Goal: Task Accomplishment & Management: Manage account settings

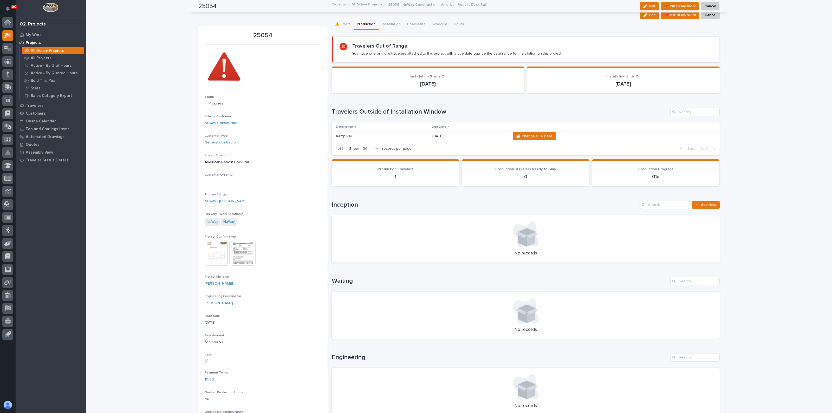
scroll to position [195, 0]
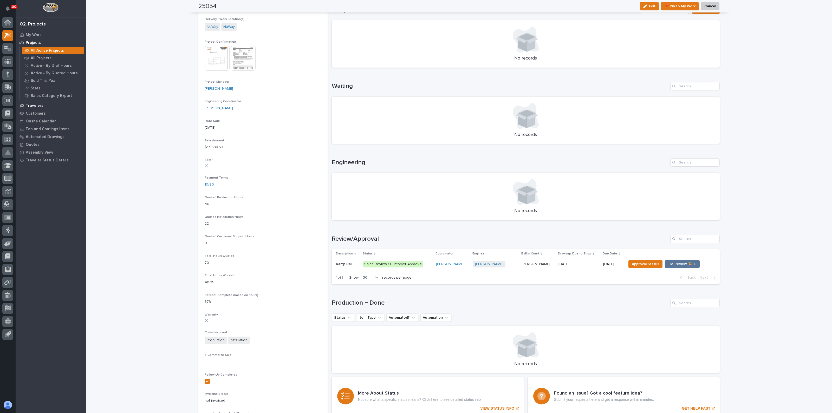
click at [35, 105] on p "Travelers" at bounding box center [35, 105] width 18 height 5
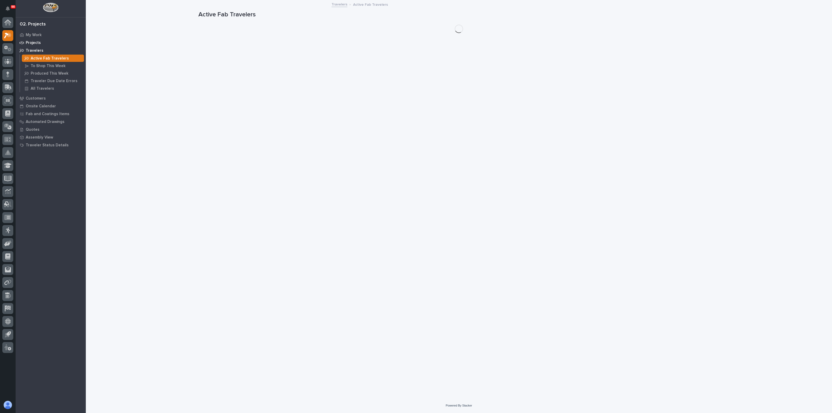
click at [34, 42] on p "Projects" at bounding box center [33, 43] width 15 height 5
click at [43, 50] on p "All Active Projects" at bounding box center [47, 50] width 33 height 5
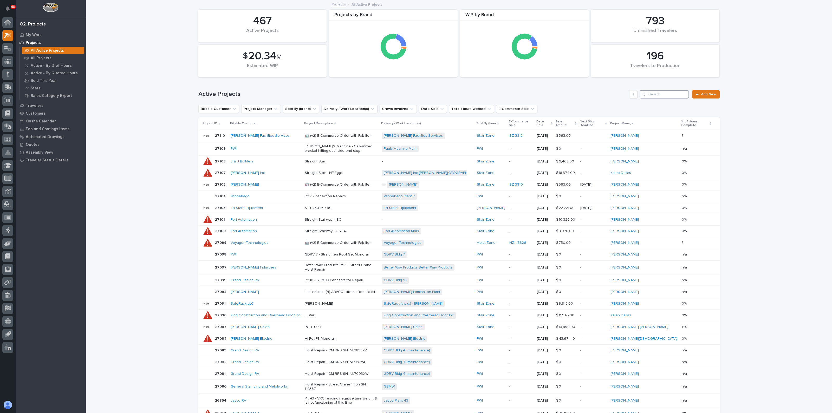
drag, startPoint x: 646, startPoint y: 92, endPoint x: 649, endPoint y: 92, distance: 2.6
click at [647, 92] on input "Search" at bounding box center [663, 94] width 49 height 8
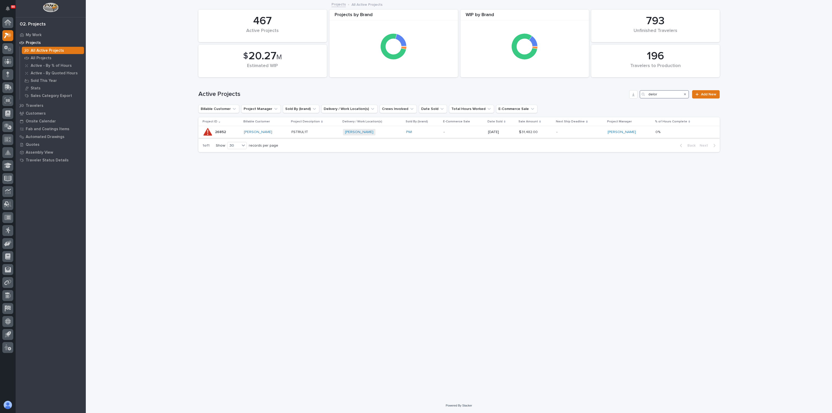
type input "delor"
click at [297, 131] on p "FSTRUL1T" at bounding box center [314, 132] width 47 height 4
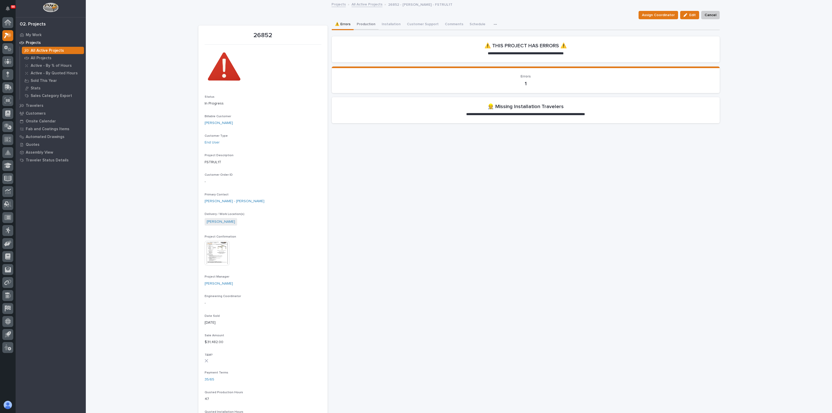
click at [365, 21] on button "Production" at bounding box center [365, 24] width 25 height 11
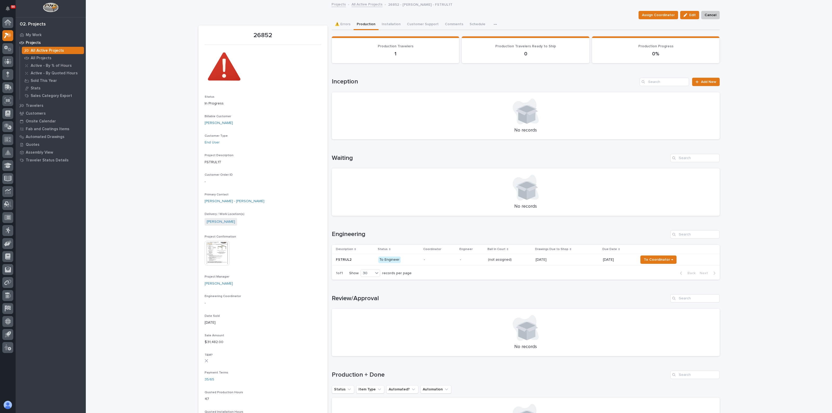
click at [343, 258] on p "FSTRUL2" at bounding box center [344, 258] width 17 height 5
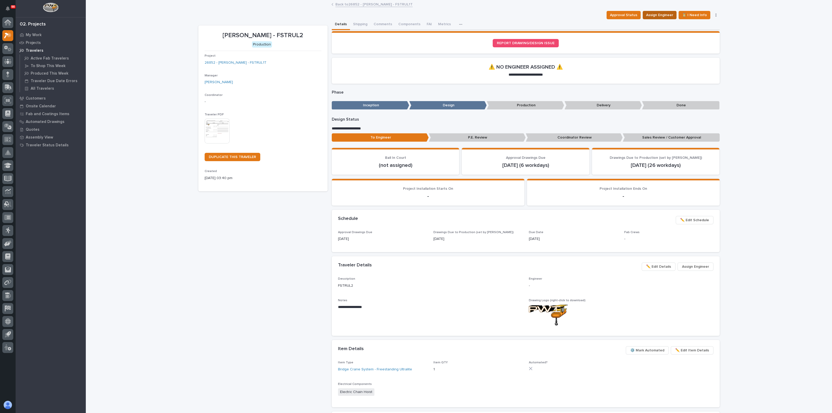
click at [648, 15] on span "Assign Engineer" at bounding box center [659, 15] width 27 height 6
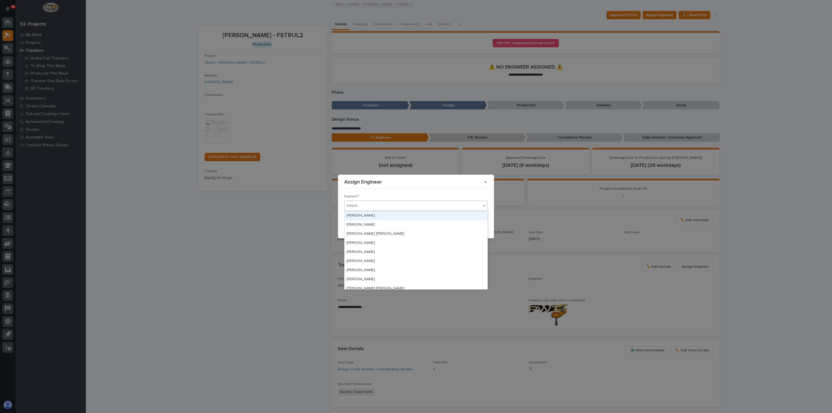
click at [374, 205] on div "Select..." at bounding box center [412, 205] width 136 height 9
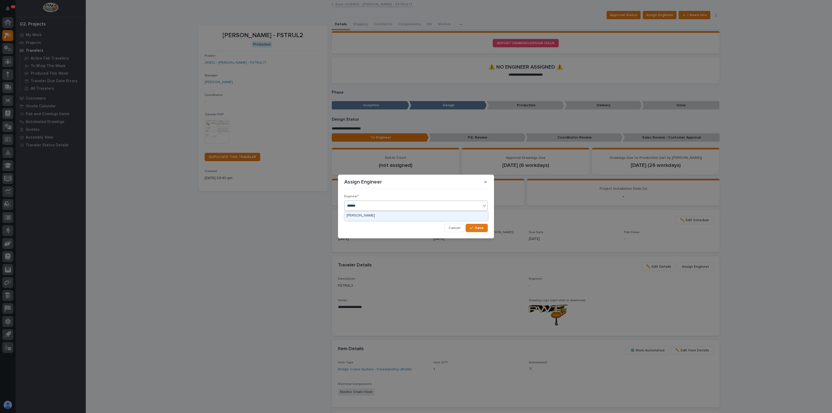
type input "*******"
click at [479, 228] on span "Save" at bounding box center [479, 228] width 9 height 5
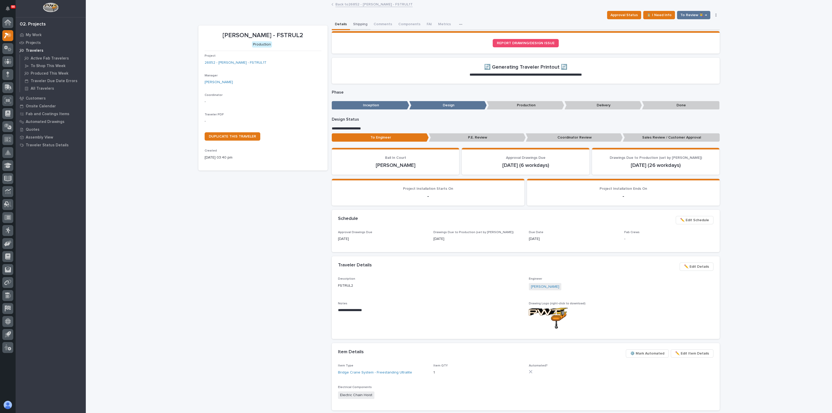
click at [362, 23] on button "Shipping" at bounding box center [360, 24] width 21 height 11
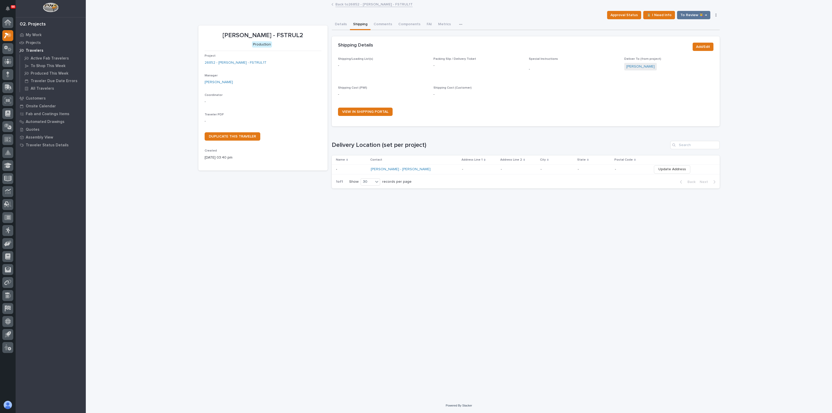
click at [225, 66] on div "Project 26852 - Deloro Stellite - FSTRUL1T" at bounding box center [263, 61] width 117 height 15
click at [229, 62] on link "26852 - Deloro Stellite - FSTRUL1T" at bounding box center [236, 62] width 62 height 5
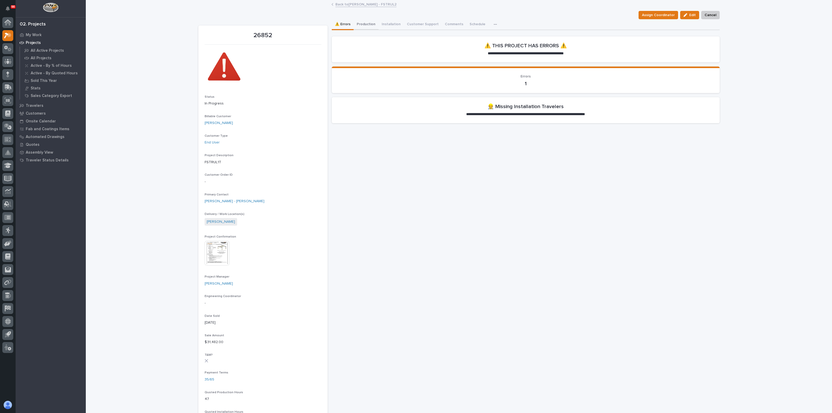
click at [360, 23] on button "Production" at bounding box center [365, 24] width 25 height 11
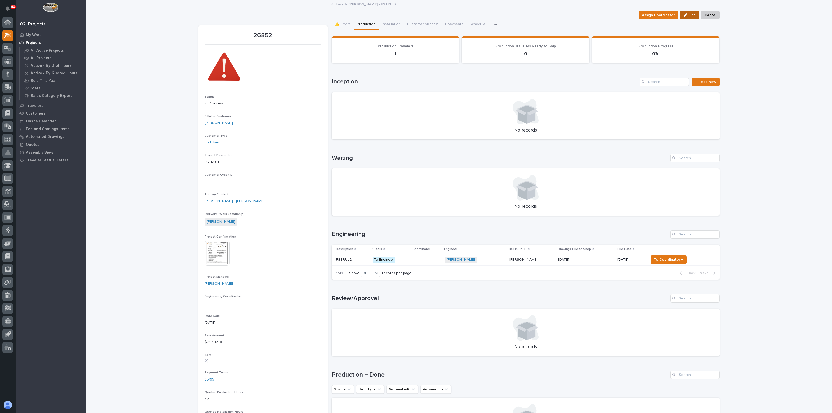
click at [685, 15] on div "button" at bounding box center [686, 15] width 6 height 4
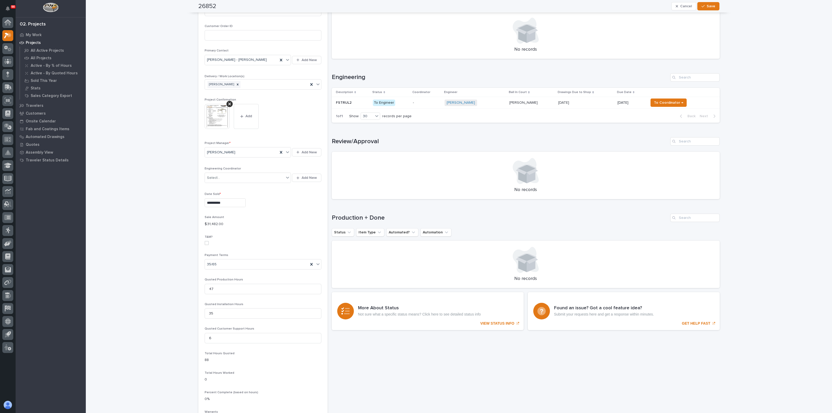
scroll to position [195, 0]
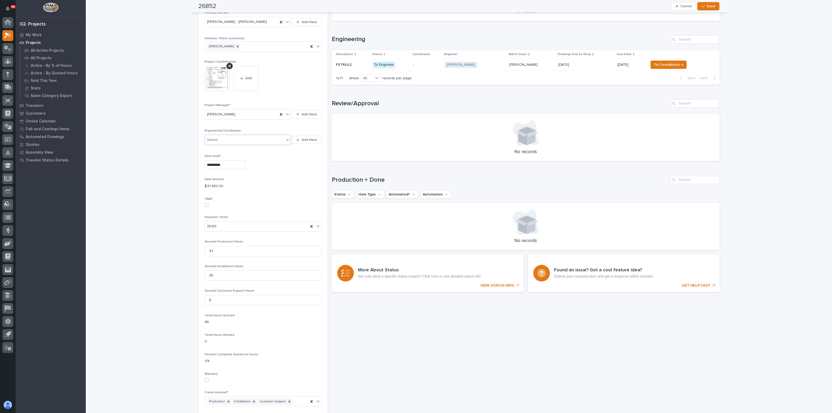
click at [280, 139] on div "Select..." at bounding box center [245, 140] width 80 height 9
type input "*******"
click at [232, 149] on div "[PERSON_NAME]" at bounding box center [245, 149] width 86 height 9
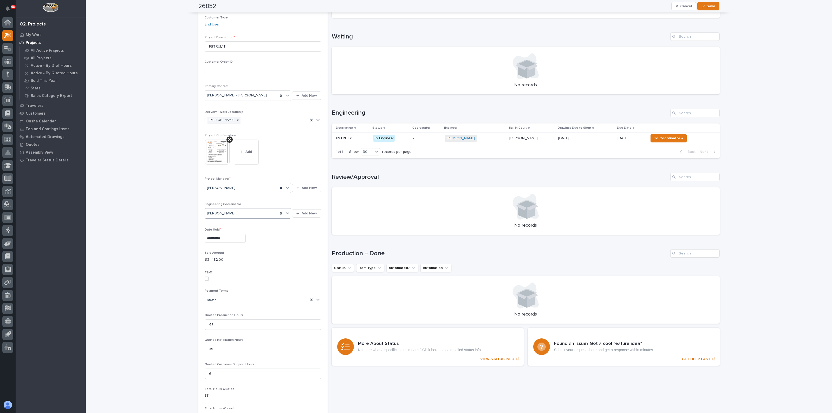
scroll to position [121, 0]
click at [710, 4] on span "Save" at bounding box center [710, 6] width 9 height 5
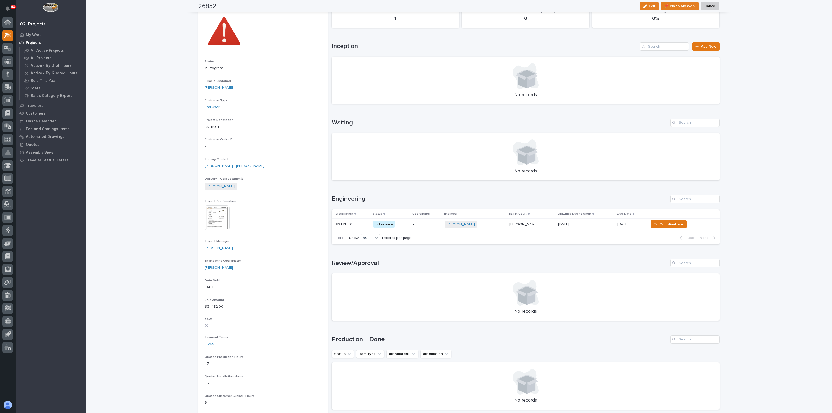
scroll to position [0, 0]
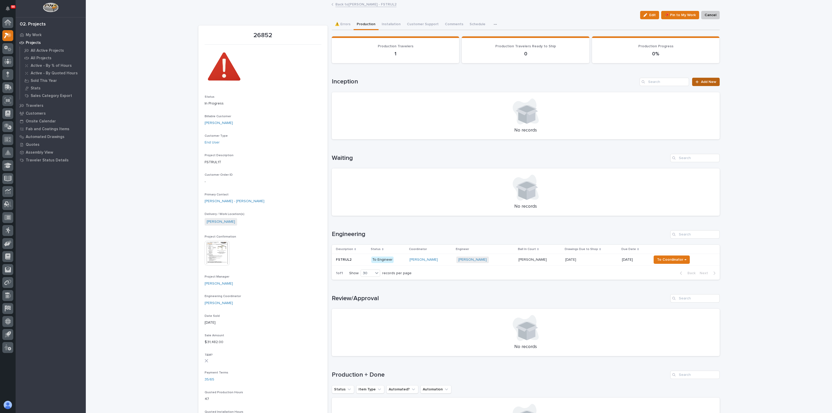
click at [713, 81] on link "Add New" at bounding box center [705, 82] width 27 height 8
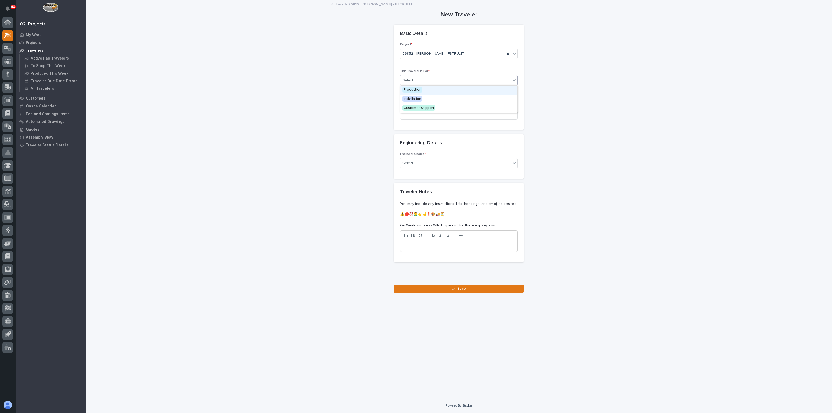
click at [424, 78] on div "Select..." at bounding box center [455, 80] width 110 height 9
click at [423, 87] on div "Production" at bounding box center [458, 89] width 117 height 9
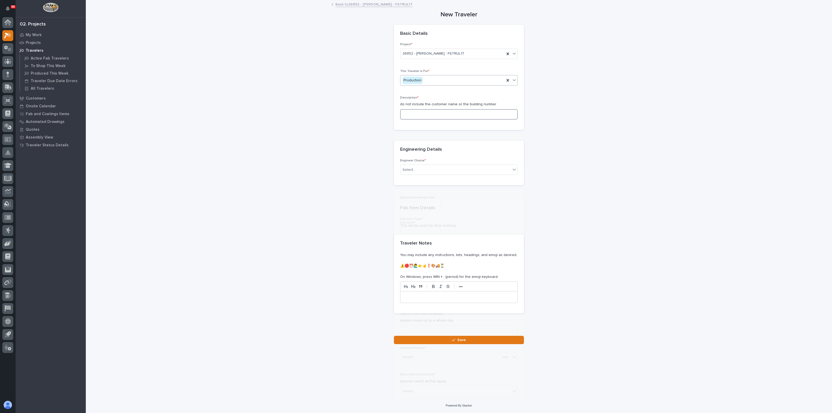
click at [417, 112] on input at bounding box center [458, 114] width 117 height 10
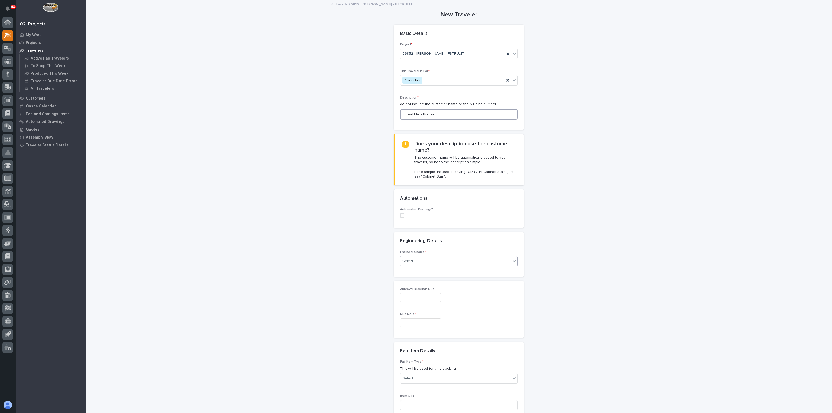
type input "Load Halo Bracket"
click at [422, 263] on div "Select..." at bounding box center [455, 261] width 110 height 9
click at [423, 291] on div "I know who will draw this" at bounding box center [456, 288] width 117 height 9
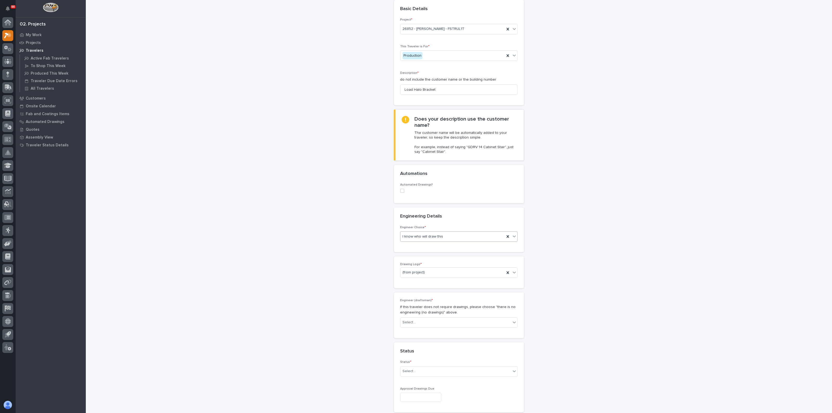
scroll to position [65, 0]
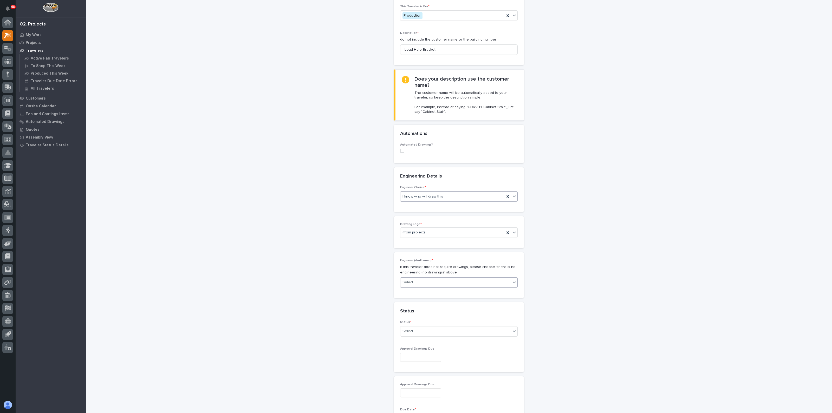
click at [417, 279] on div "Select..." at bounding box center [455, 282] width 110 height 9
type input "****"
click at [421, 329] on div "Select..." at bounding box center [455, 331] width 110 height 9
click at [417, 349] on div "To Engineer" at bounding box center [456, 349] width 117 height 9
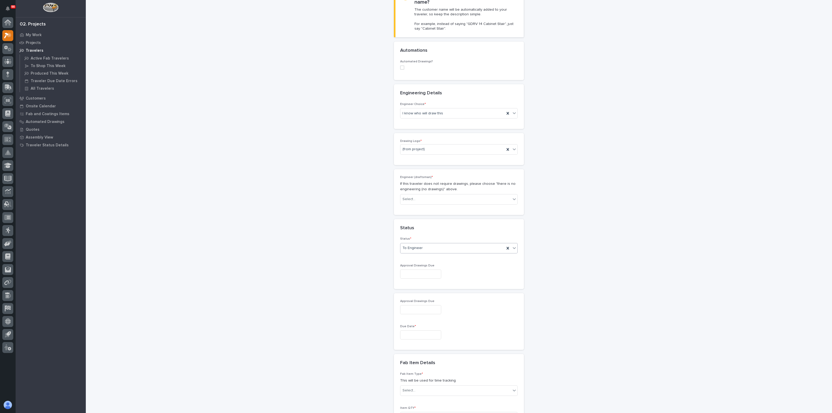
scroll to position [162, 0]
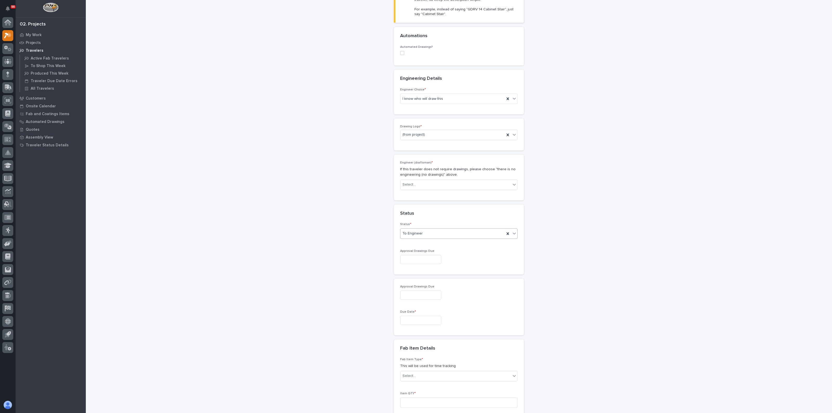
click at [418, 316] on input "text" at bounding box center [420, 320] width 41 height 9
click at [292, 236] on div "**********" at bounding box center [458, 249] width 521 height 823
click at [423, 259] on input "text" at bounding box center [420, 259] width 41 height 9
click at [426, 261] on input "text" at bounding box center [420, 259] width 41 height 9
drag, startPoint x: 419, startPoint y: 312, endPoint x: 418, endPoint y: 317, distance: 4.5
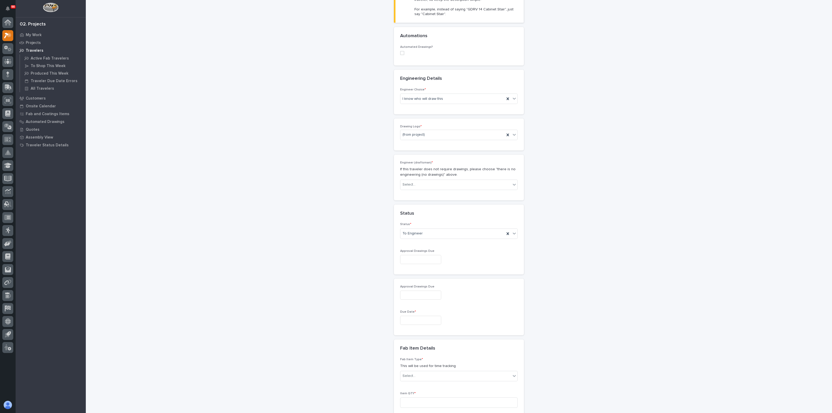
click at [418, 313] on div "Due Date *" at bounding box center [458, 319] width 117 height 19
click at [417, 318] on input "text" at bounding box center [420, 320] width 41 height 9
click at [442, 240] on button "Next Month" at bounding box center [441, 239] width 8 height 8
click at [442, 237] on button "Next Month" at bounding box center [441, 239] width 8 height 8
click at [424, 266] on div "9" at bounding box center [423, 268] width 7 height 7
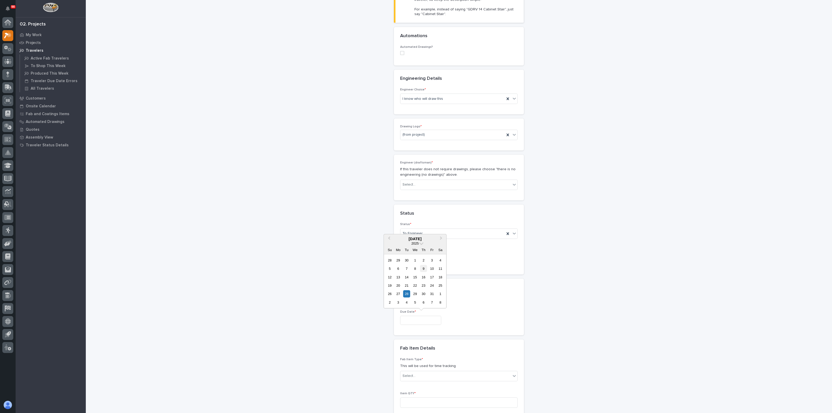
type input "**********"
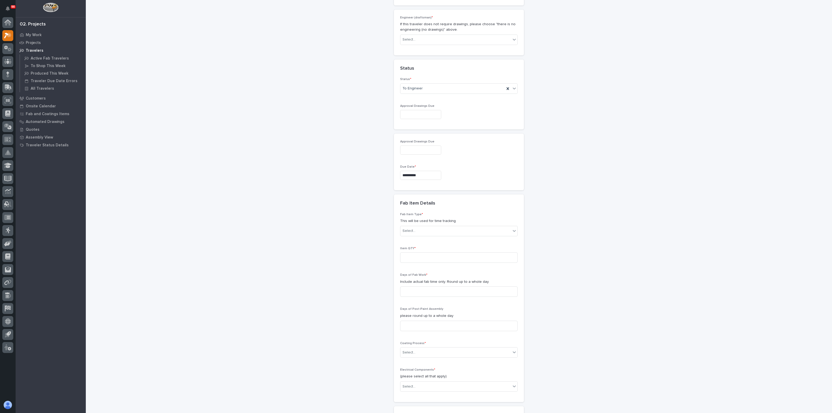
scroll to position [357, 0]
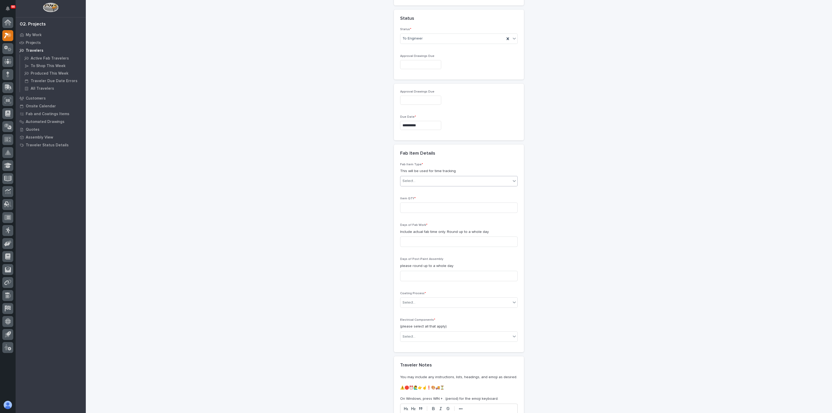
click at [418, 180] on div "Select..." at bounding box center [455, 181] width 110 height 9
click at [413, 252] on div "Crane Components - Other" at bounding box center [456, 252] width 117 height 9
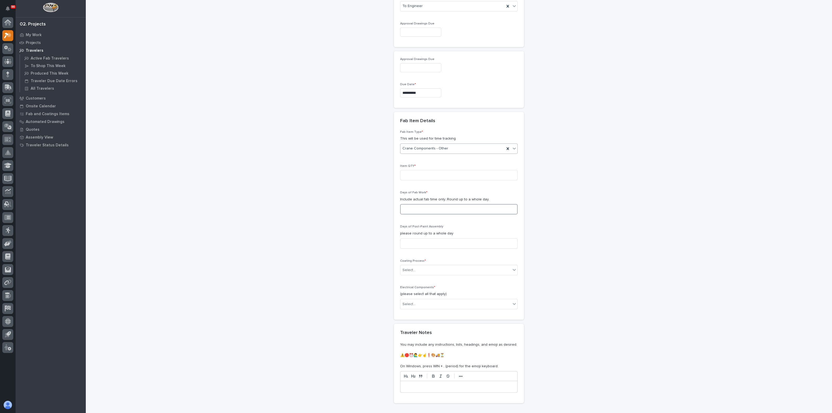
click at [409, 212] on input at bounding box center [458, 209] width 117 height 10
type input "1"
click at [409, 174] on input at bounding box center [458, 175] width 117 height 10
type input "1"
click at [367, 249] on div "**********" at bounding box center [458, 22] width 521 height 823
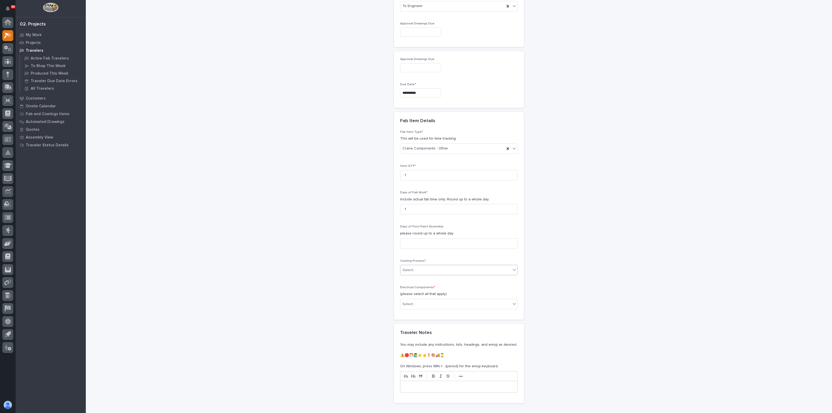
click at [428, 270] on div "Select..." at bounding box center [455, 270] width 110 height 9
click at [417, 288] on div "In-House Paint/Powder" at bounding box center [456, 287] width 117 height 9
click at [386, 311] on div "**********" at bounding box center [458, 22] width 521 height 823
click at [405, 306] on div "Select..." at bounding box center [455, 304] width 110 height 9
drag, startPoint x: 407, startPoint y: 317, endPoint x: 409, endPoint y: 310, distance: 7.4
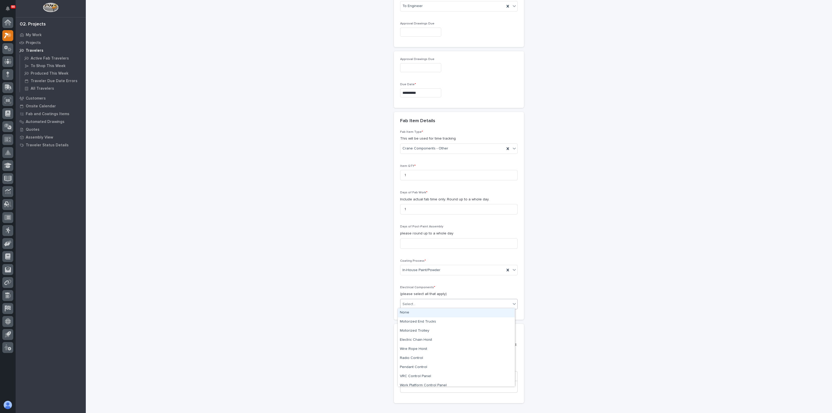
click at [409, 310] on div "None" at bounding box center [456, 312] width 117 height 9
click at [383, 330] on div "**********" at bounding box center [458, 22] width 521 height 823
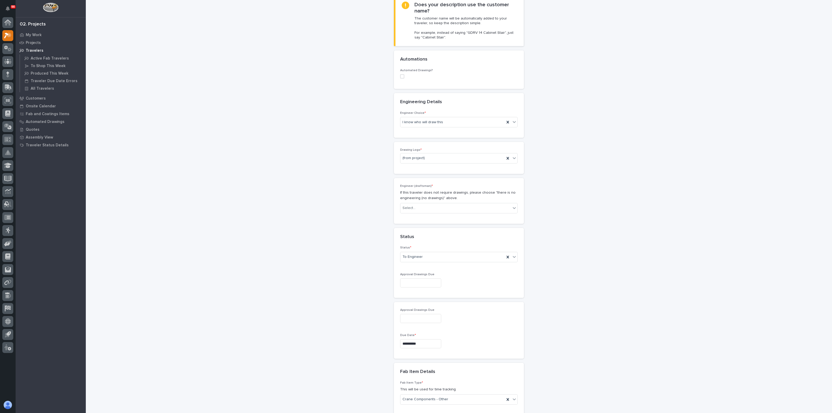
scroll to position [60, 0]
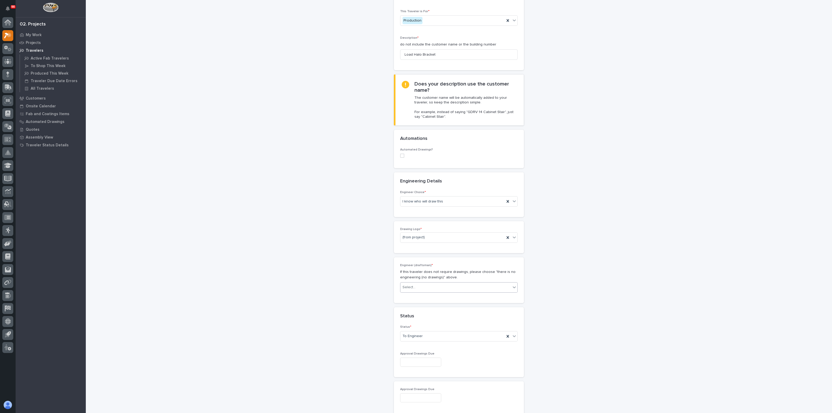
drag, startPoint x: 407, startPoint y: 294, endPoint x: 409, endPoint y: 290, distance: 4.3
click at [407, 294] on div "Engineer (draftsman) * If this traveler does not require drawings, please choos…" at bounding box center [458, 279] width 117 height 33
click at [409, 289] on div "Select..." at bounding box center [455, 287] width 110 height 9
type input "****"
click at [413, 297] on div "[PERSON_NAME]" at bounding box center [456, 296] width 117 height 9
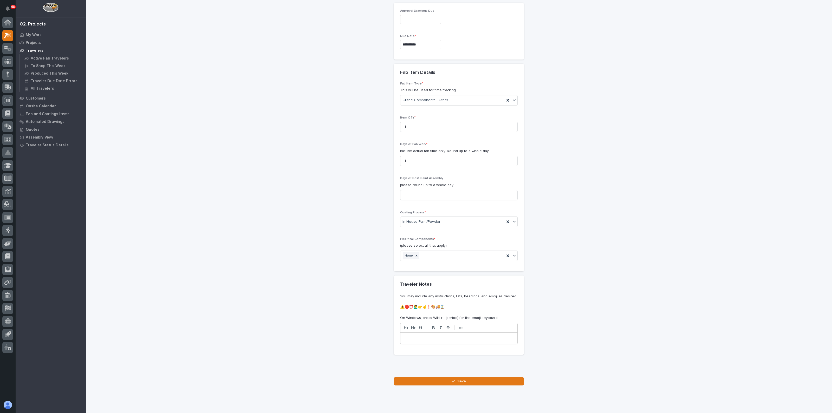
scroll to position [450, 0]
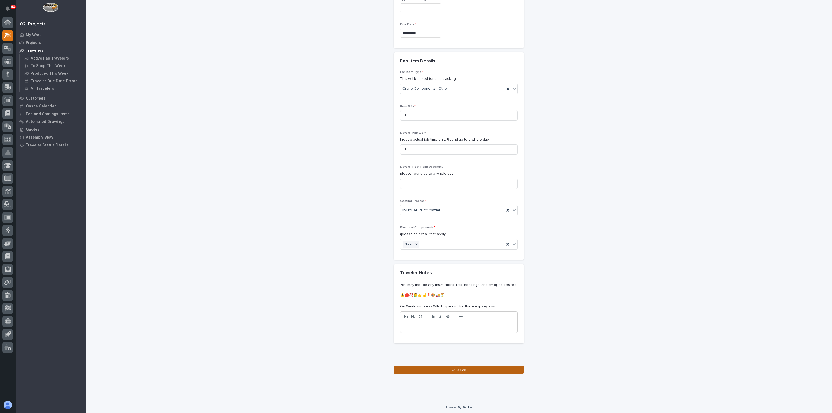
click at [445, 367] on button "Save" at bounding box center [459, 370] width 130 height 8
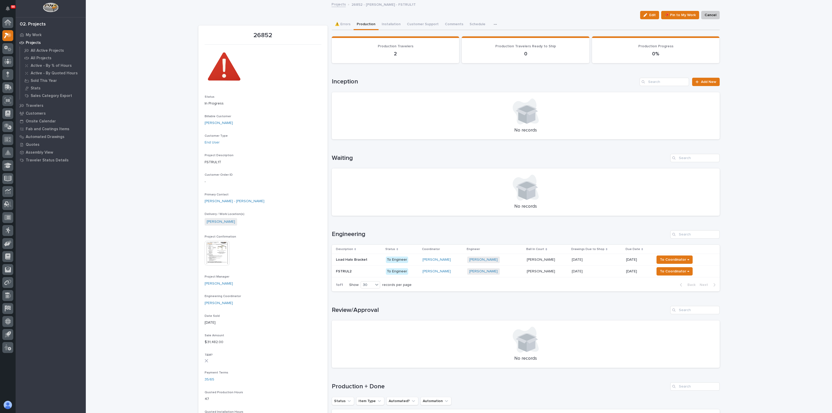
click at [438, 306] on h1 "Review/Approval" at bounding box center [500, 310] width 336 height 8
click at [514, 272] on div "Spenser Yoder + 0" at bounding box center [494, 271] width 55 height 6
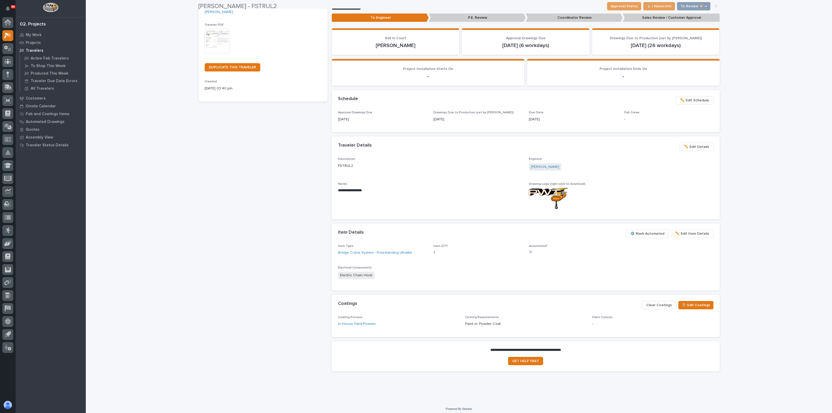
scroll to position [92, 0]
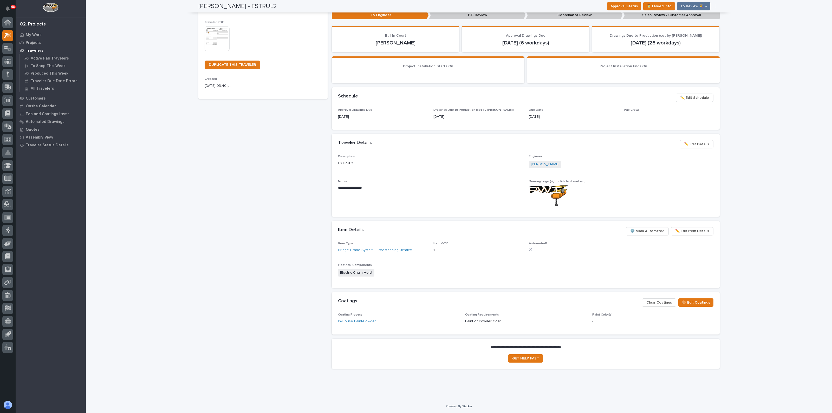
click at [640, 230] on span "⚙️ Mark Automated" at bounding box center [647, 231] width 34 height 6
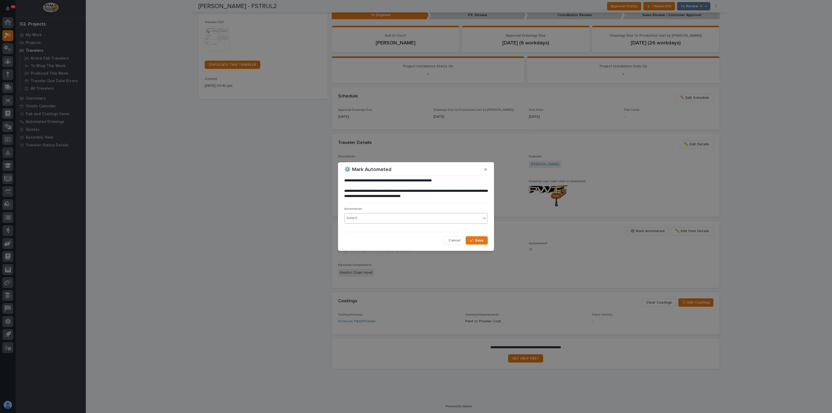
click at [357, 217] on div "Select..." at bounding box center [352, 217] width 13 height 5
type input "*****"
click at [453, 238] on span "Cancel" at bounding box center [454, 240] width 12 height 5
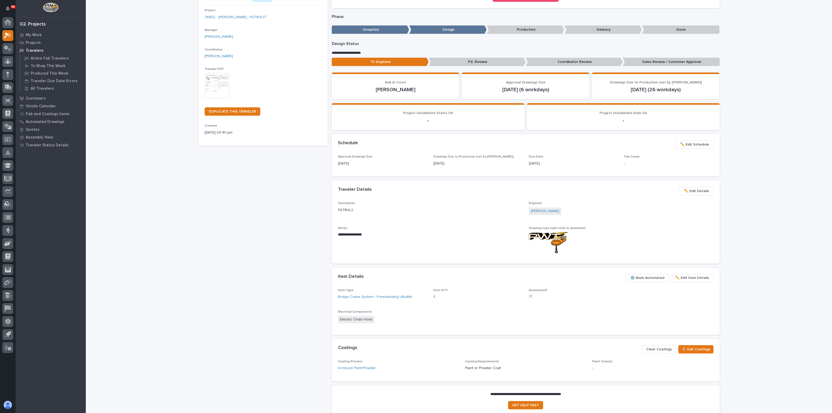
scroll to position [92, 0]
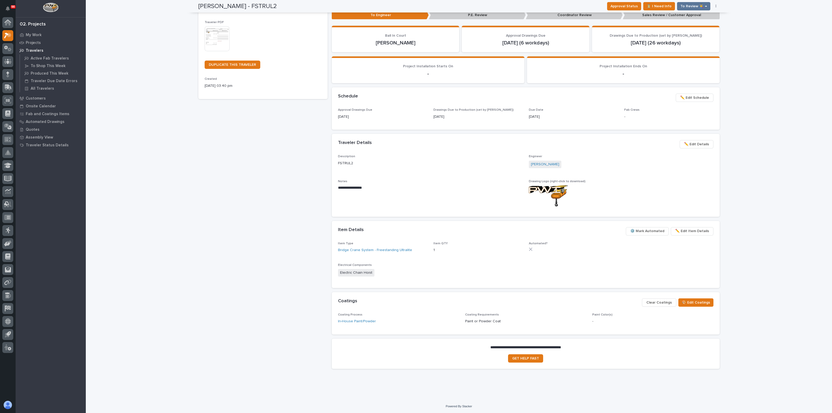
click at [658, 231] on span "⚙️ Mark Automated" at bounding box center [647, 231] width 34 height 6
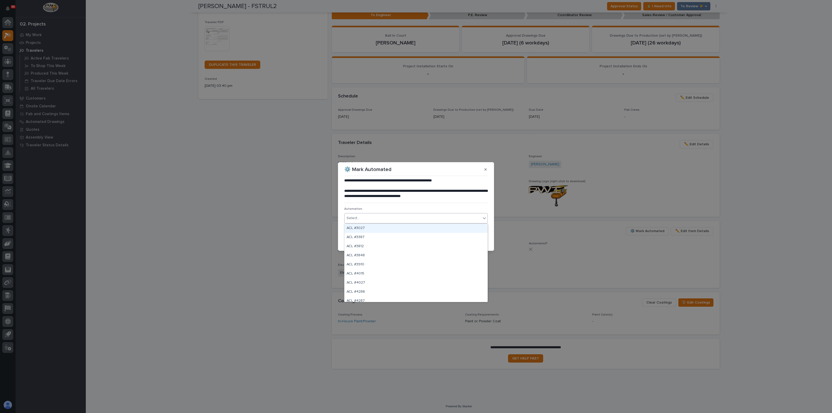
click at [360, 222] on div "Select..." at bounding box center [412, 218] width 136 height 9
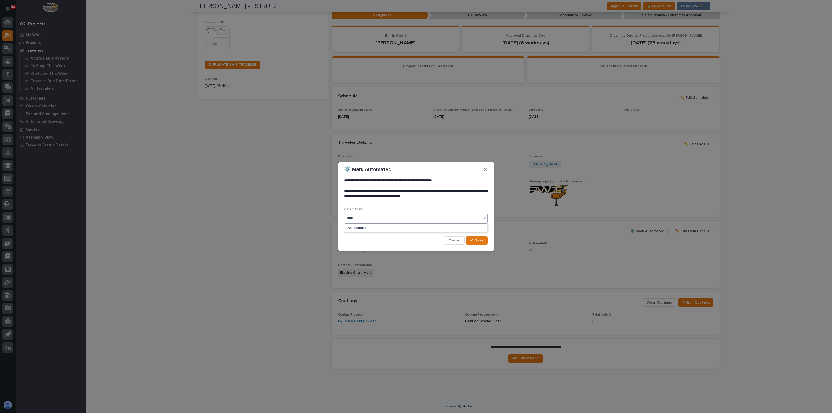
type input "*****"
drag, startPoint x: 363, startPoint y: 217, endPoint x: 359, endPoint y: 218, distance: 4.4
click at [350, 219] on div "Select..." at bounding box center [412, 218] width 136 height 9
click at [383, 214] on div "Select..." at bounding box center [415, 218] width 143 height 10
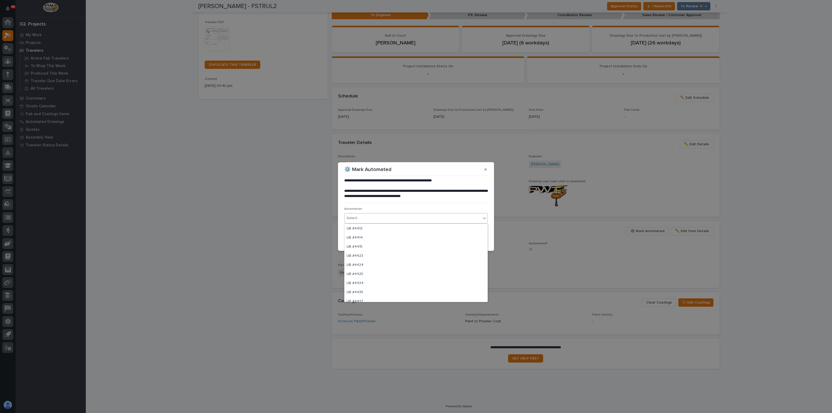
scroll to position [9017, 0]
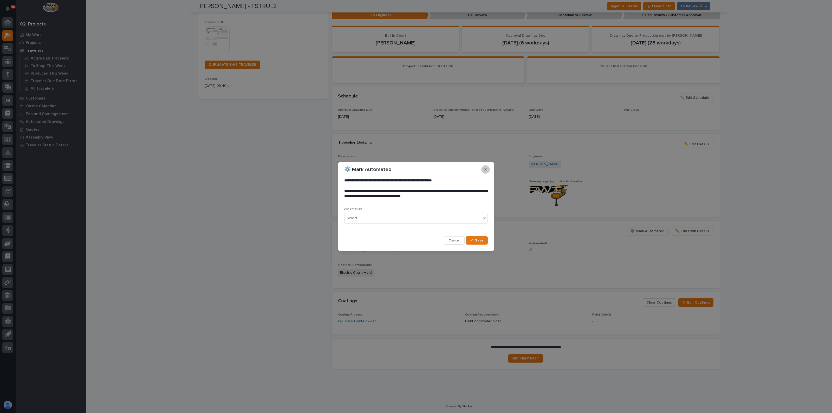
click at [486, 171] on icon "button" at bounding box center [485, 170] width 2 height 4
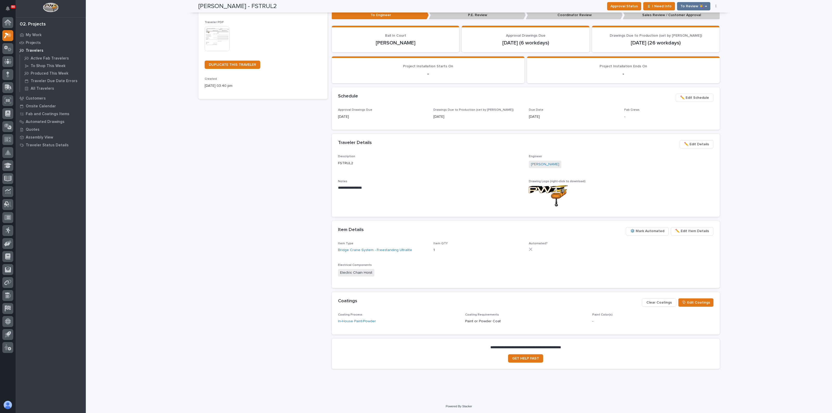
click at [603, 260] on div "Item Type Bridge Crane System - Freestanding Ultralite Item QTY 1 Automated? El…" at bounding box center [525, 262] width 375 height 40
click at [657, 233] on span "⚙️ Mark Automated" at bounding box center [647, 231] width 34 height 6
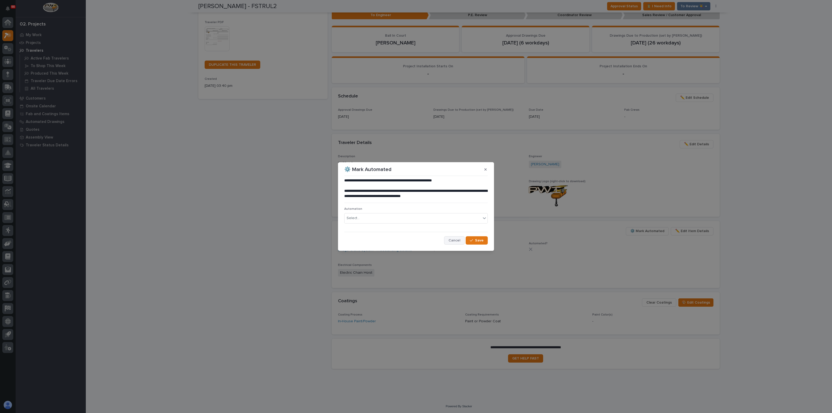
click at [445, 239] on button "Cancel" at bounding box center [454, 240] width 21 height 8
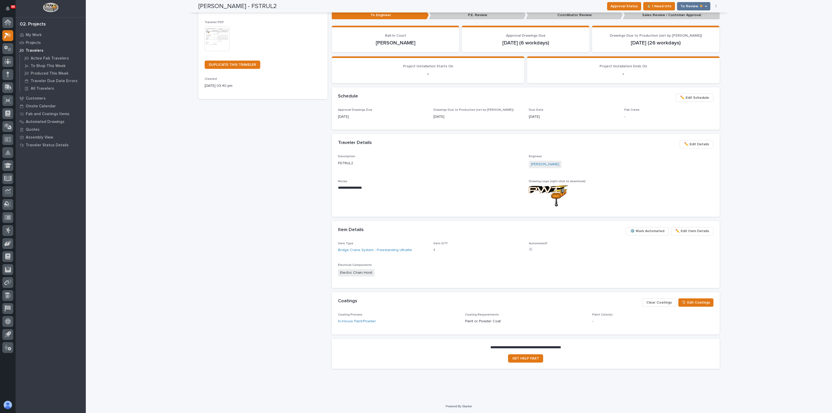
click at [679, 231] on span "✏️ Edit Item Details" at bounding box center [692, 231] width 34 height 6
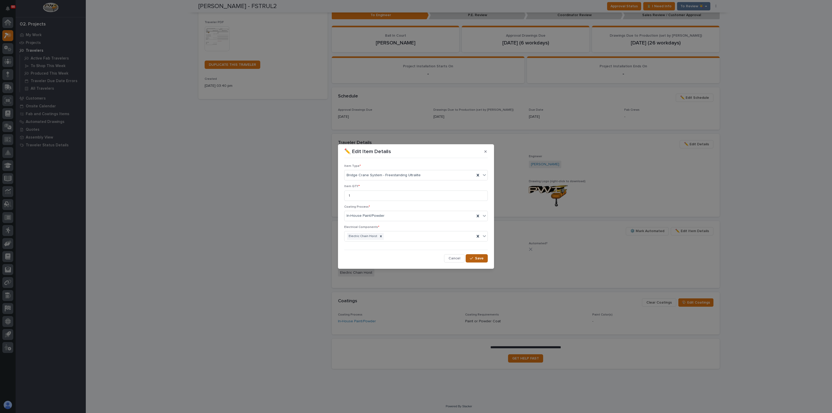
click at [479, 259] on span "Save" at bounding box center [479, 258] width 9 height 5
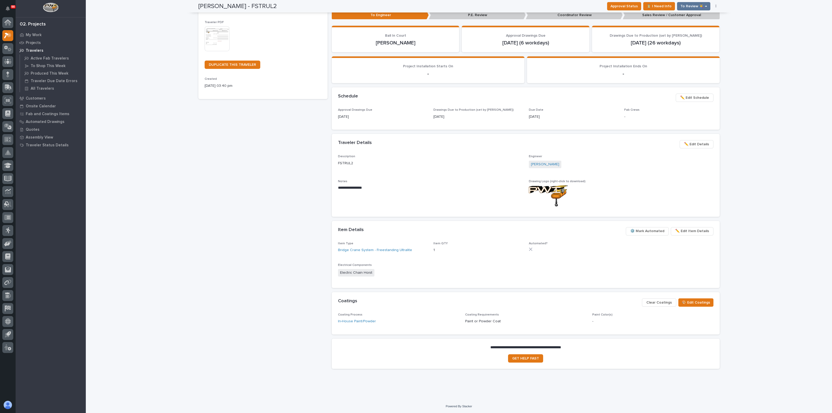
click at [642, 230] on span "⚙️ Mark Automated" at bounding box center [647, 231] width 34 height 6
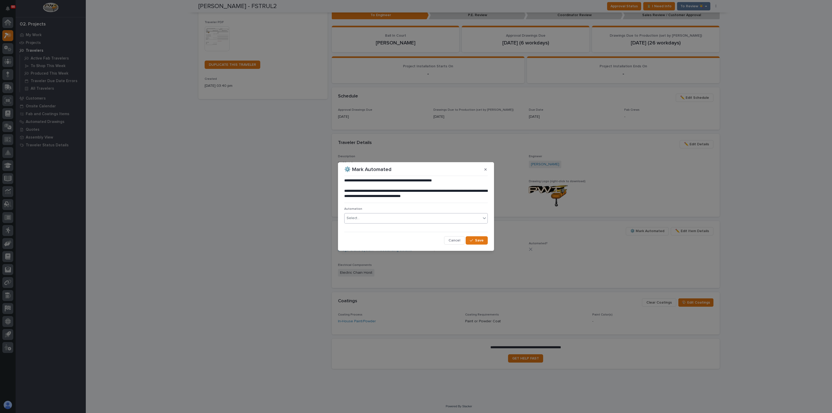
click at [419, 219] on div "Select..." at bounding box center [412, 218] width 136 height 9
type input "****"
click at [453, 240] on span "Cancel" at bounding box center [454, 240] width 12 height 5
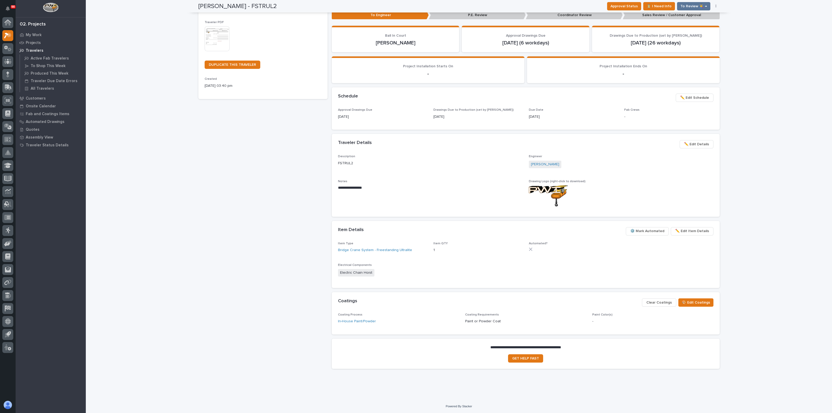
drag, startPoint x: 200, startPoint y: 144, endPoint x: 200, endPoint y: 147, distance: 3.4
click at [200, 144] on div "Deloro Stellite - FSTRUL2 Production Project 26852 - Deloro Stellite - FSTRUL1T…" at bounding box center [262, 153] width 129 height 440
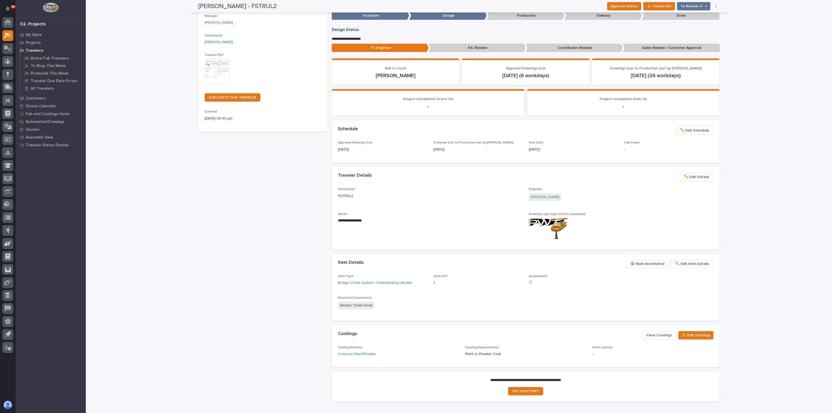
scroll to position [0, 0]
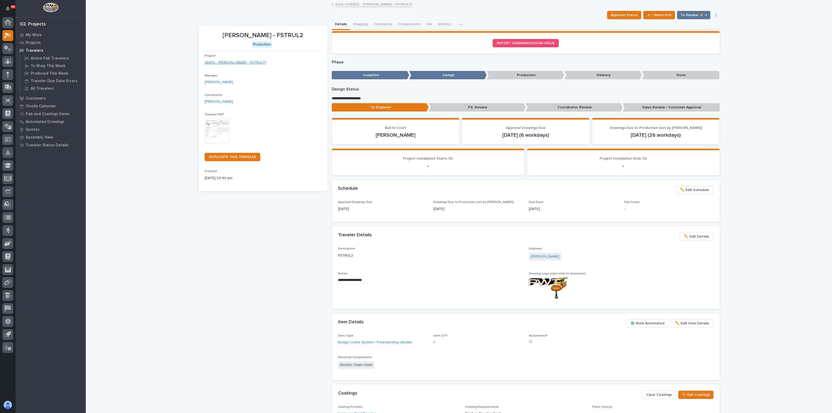
click at [227, 62] on link "26852 - Deloro Stellite - FSTRUL1T" at bounding box center [236, 62] width 62 height 5
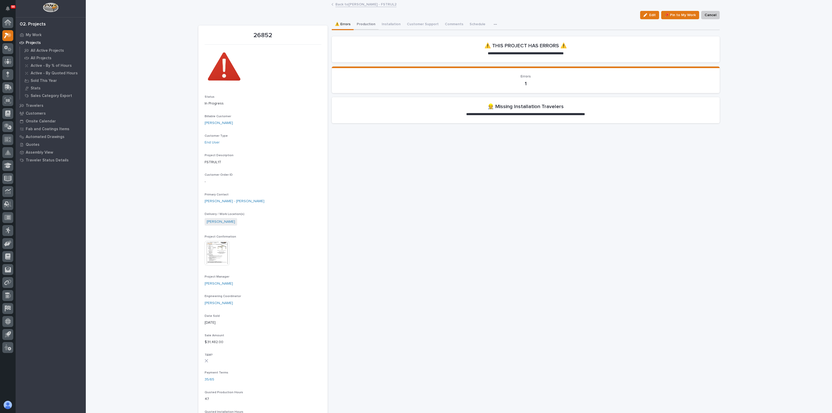
click at [364, 21] on button "Production" at bounding box center [365, 24] width 25 height 11
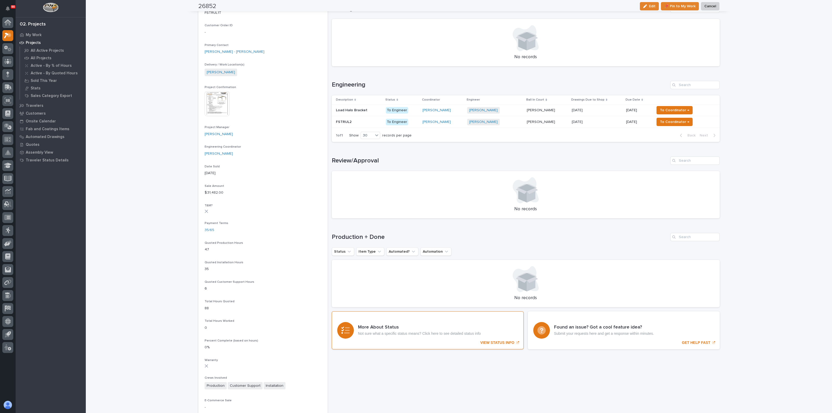
scroll to position [195, 0]
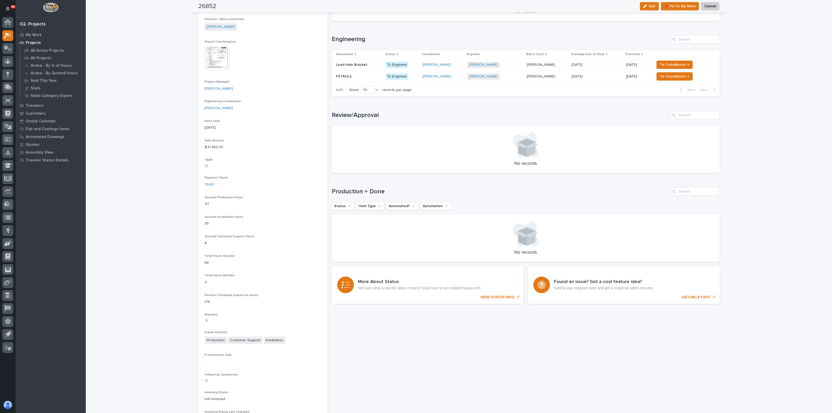
click at [339, 72] on div "FSTRUL2 FSTRUL2" at bounding box center [359, 76] width 46 height 9
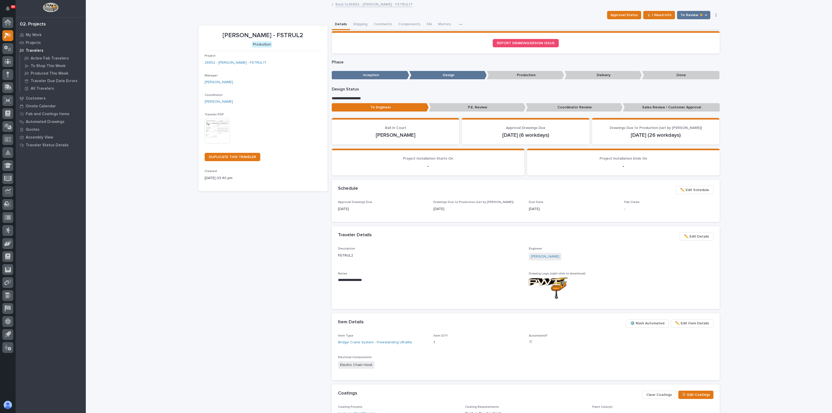
scroll to position [32, 0]
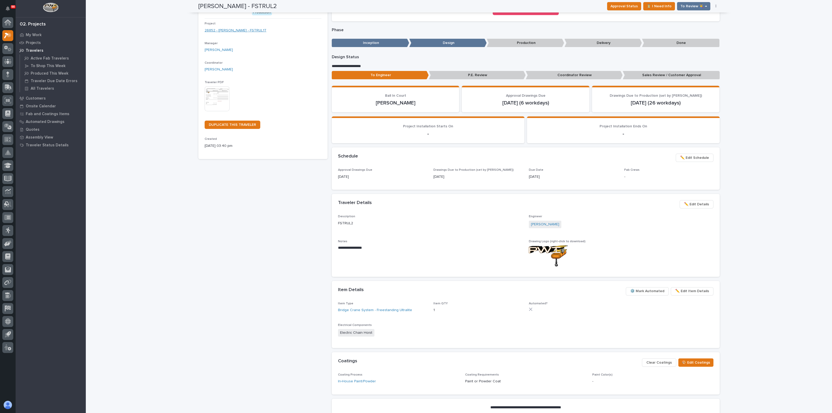
click at [236, 28] on link "26852 - Deloro Stellite - FSTRUL1T" at bounding box center [236, 30] width 62 height 5
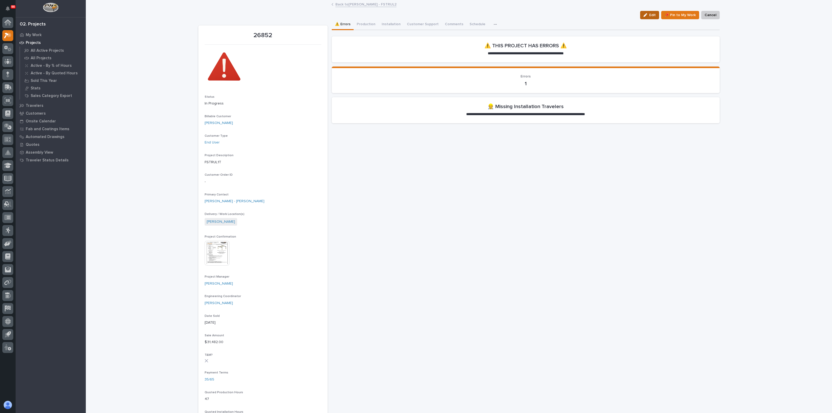
click at [650, 18] on button "Edit" at bounding box center [649, 15] width 19 height 8
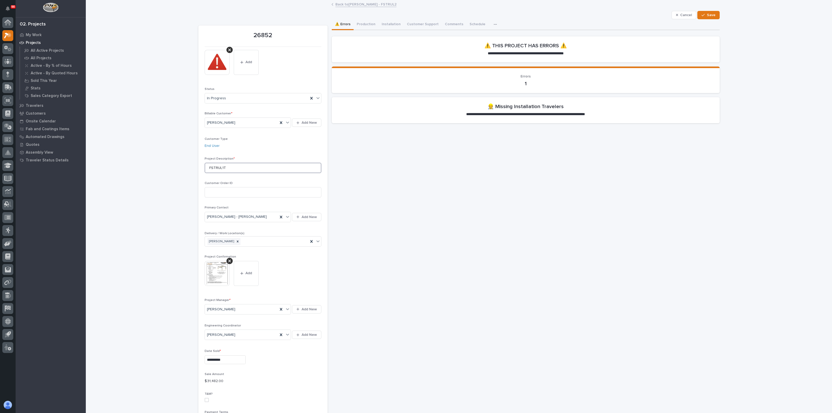
click at [219, 168] on input "FSTRUL1T" at bounding box center [263, 168] width 117 height 10
type input "FSTRUL2T"
drag, startPoint x: 113, startPoint y: 156, endPoint x: 124, endPoint y: 157, distance: 11.2
click at [116, 156] on div "**********" at bounding box center [459, 391] width 746 height 780
click at [702, 16] on div "button" at bounding box center [703, 15] width 5 height 4
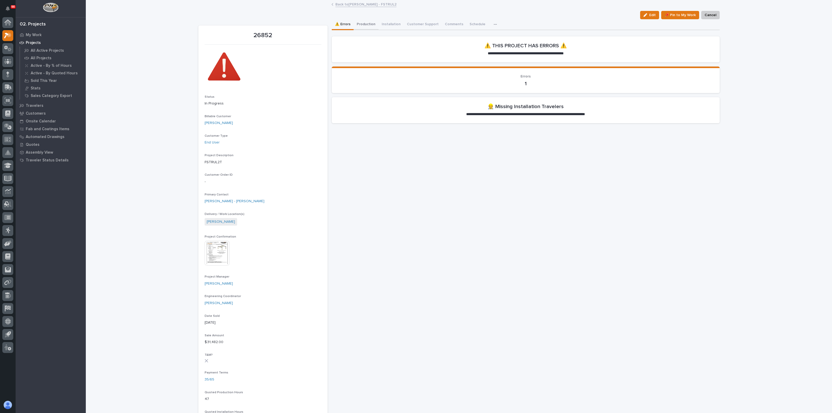
click at [365, 25] on button "Production" at bounding box center [365, 24] width 25 height 11
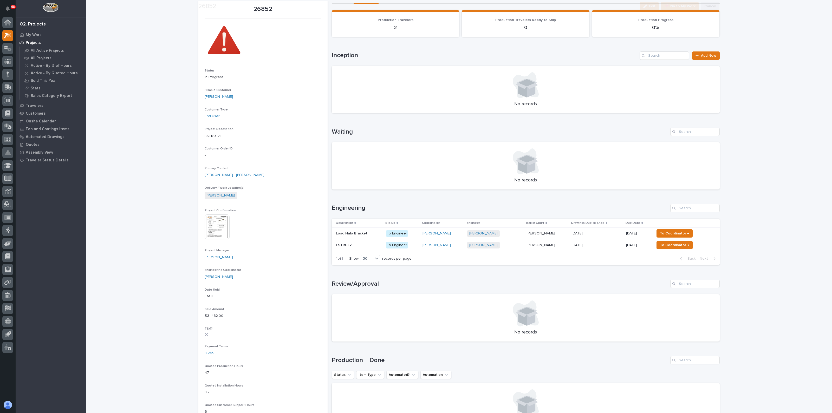
scroll to position [130, 0]
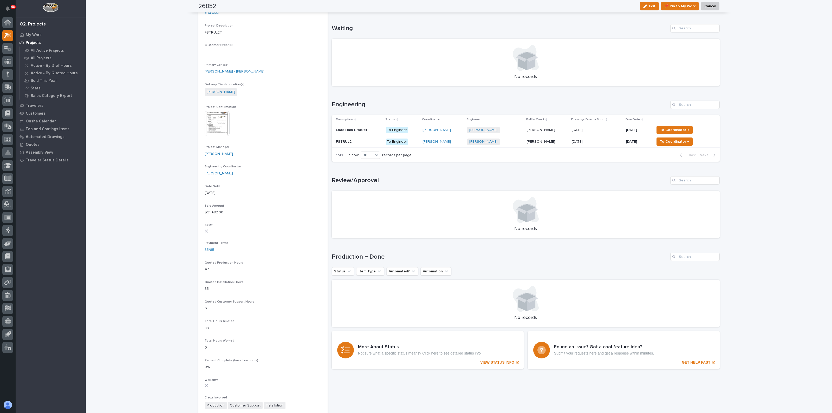
click at [353, 142] on p at bounding box center [359, 142] width 46 height 4
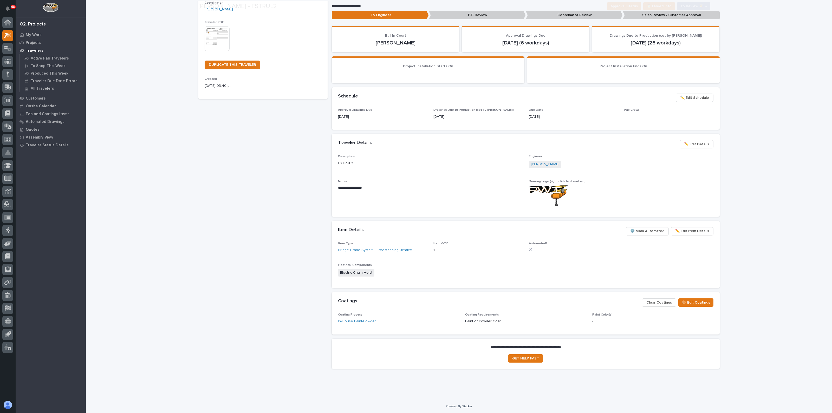
scroll to position [92, 0]
click at [644, 229] on span "⚙️ Mark Automated" at bounding box center [647, 231] width 34 height 6
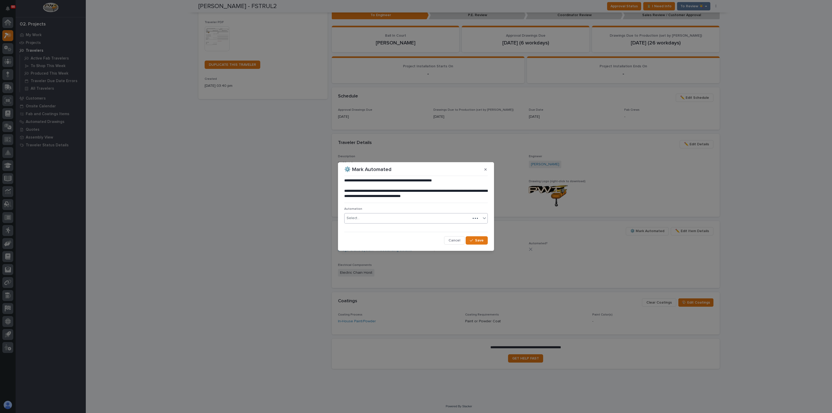
click at [357, 217] on div "Select..." at bounding box center [352, 217] width 13 height 5
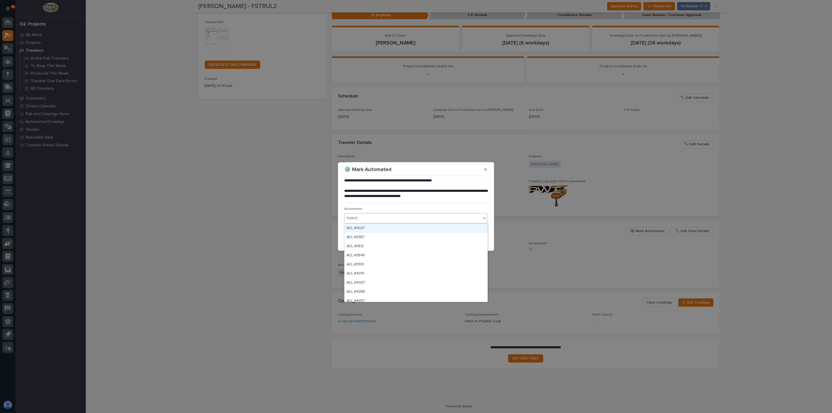
type input "*"
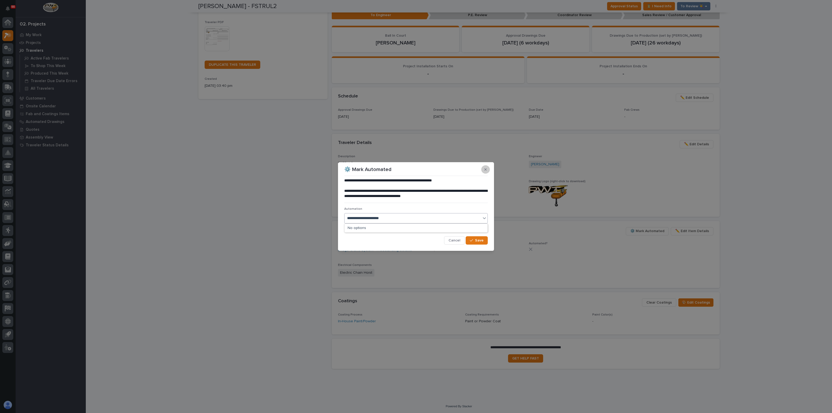
type input "**********"
click at [485, 172] on button "button" at bounding box center [485, 169] width 9 height 8
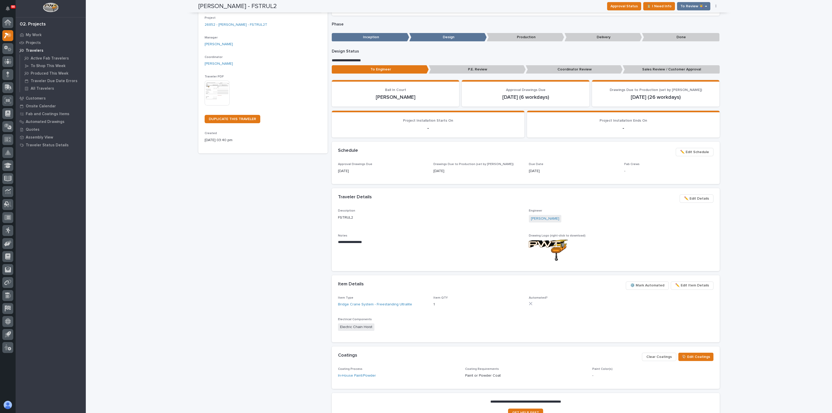
scroll to position [0, 0]
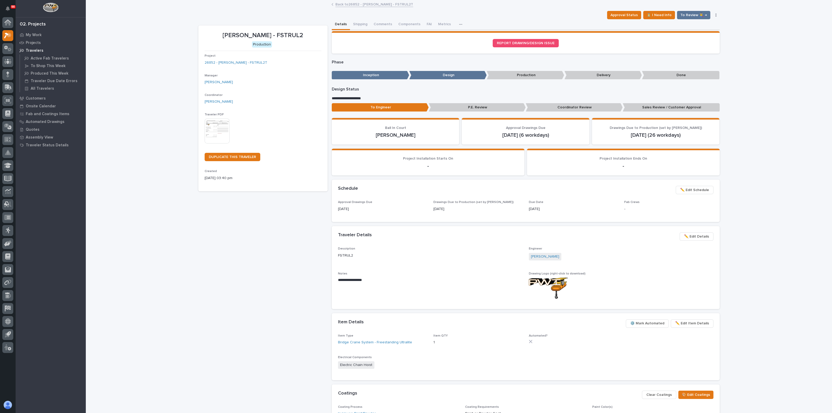
click at [633, 322] on span "⚙️ Mark Automated" at bounding box center [647, 323] width 34 height 6
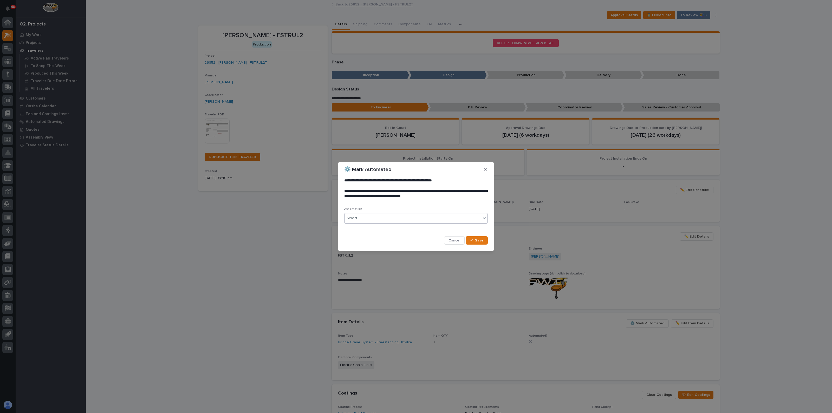
click at [383, 217] on div "Select..." at bounding box center [412, 218] width 136 height 9
type input "*****"
click at [449, 239] on button "Cancel" at bounding box center [454, 240] width 21 height 8
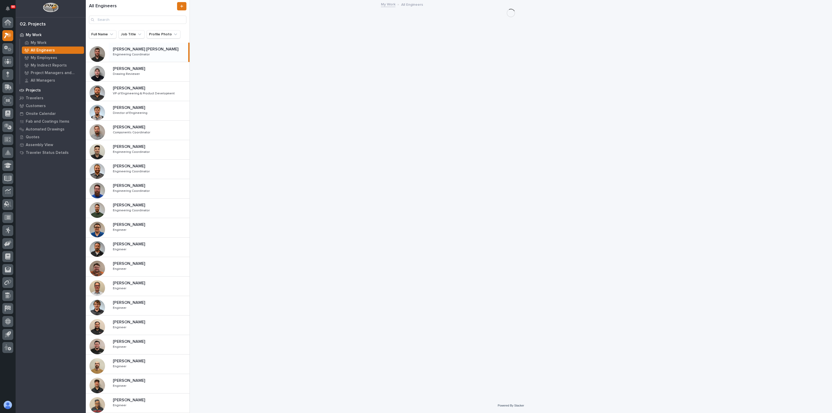
click at [34, 89] on p "Projects" at bounding box center [33, 90] width 15 height 5
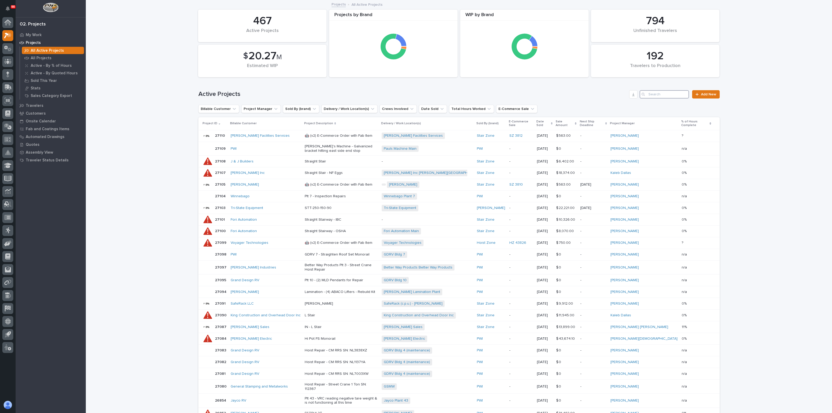
click at [648, 92] on input "Search" at bounding box center [663, 94] width 49 height 8
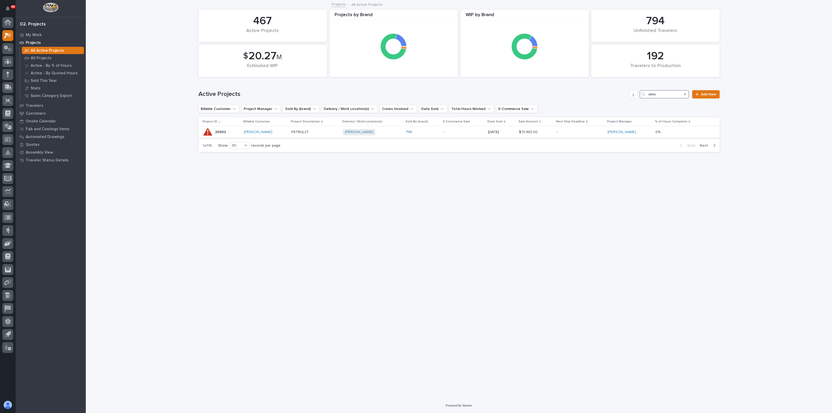
type input "delo"
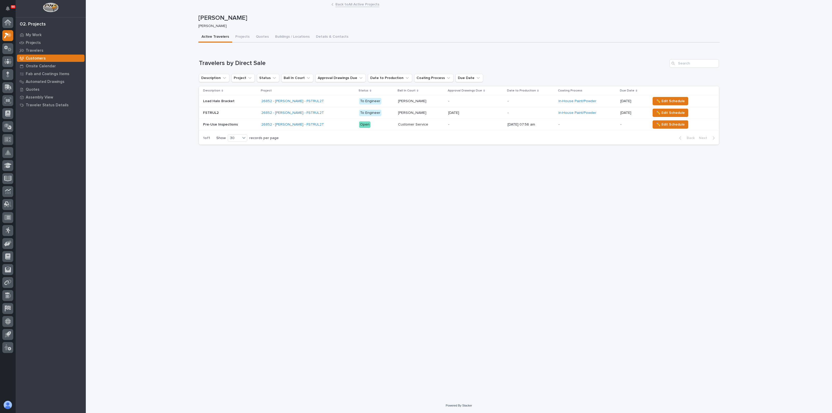
click at [243, 111] on p at bounding box center [230, 113] width 54 height 4
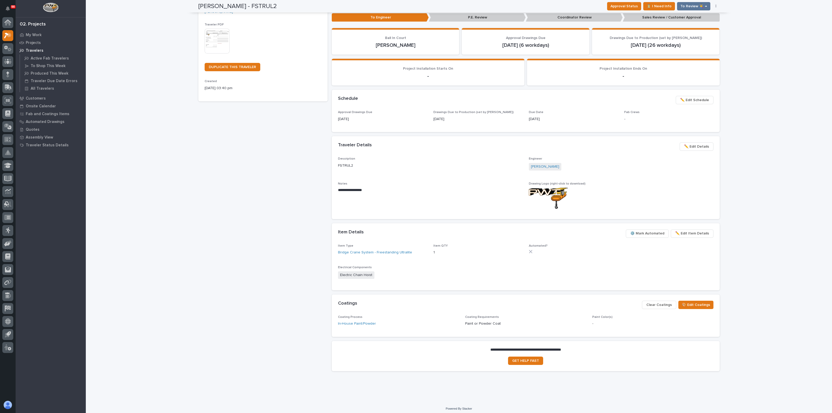
scroll to position [92, 0]
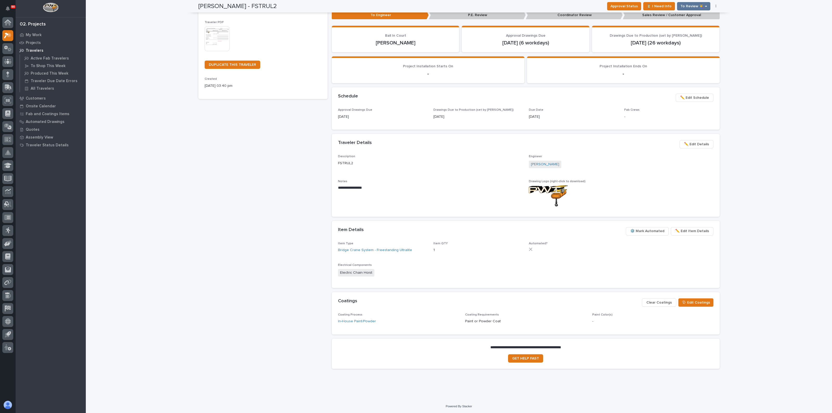
click at [639, 230] on span "⚙️ Mark Automated" at bounding box center [647, 231] width 34 height 6
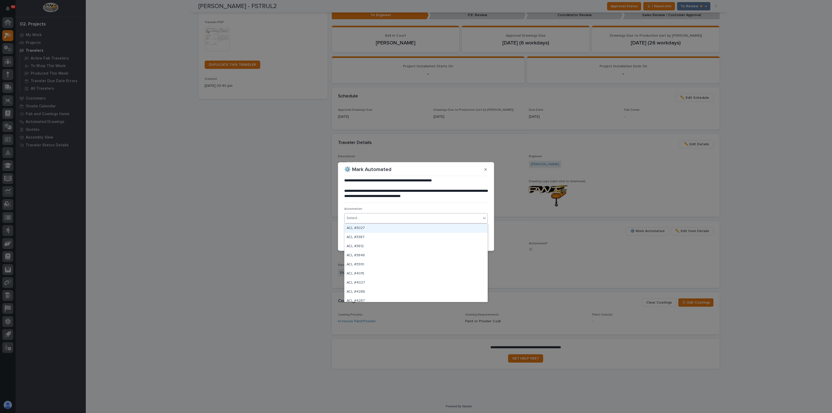
click at [395, 216] on div "Select..." at bounding box center [412, 218] width 136 height 9
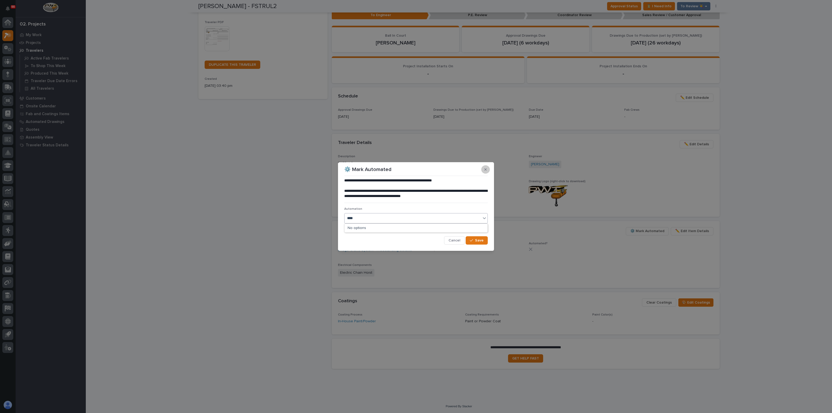
type input "****"
click at [486, 169] on button "button" at bounding box center [485, 169] width 9 height 8
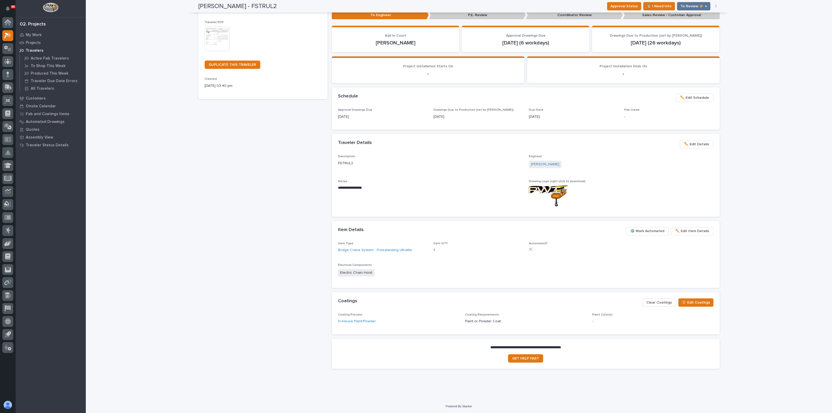
click at [277, 211] on div "[PERSON_NAME] - FSTRUL2 Production Project 26852 - [PERSON_NAME] - FSTRUL2T Man…" at bounding box center [262, 153] width 129 height 440
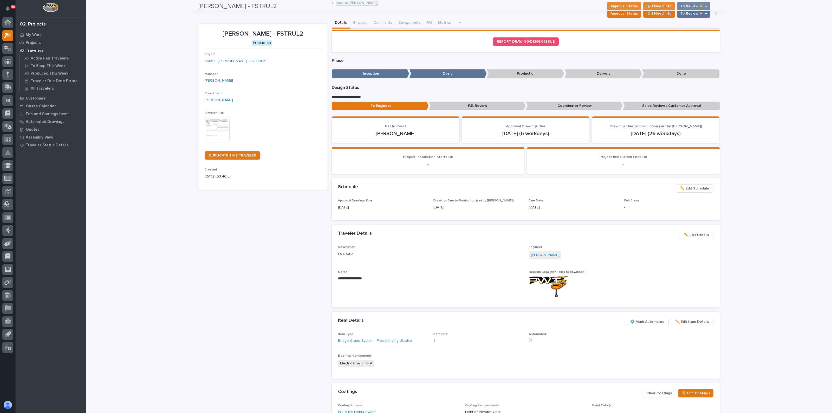
scroll to position [0, 0]
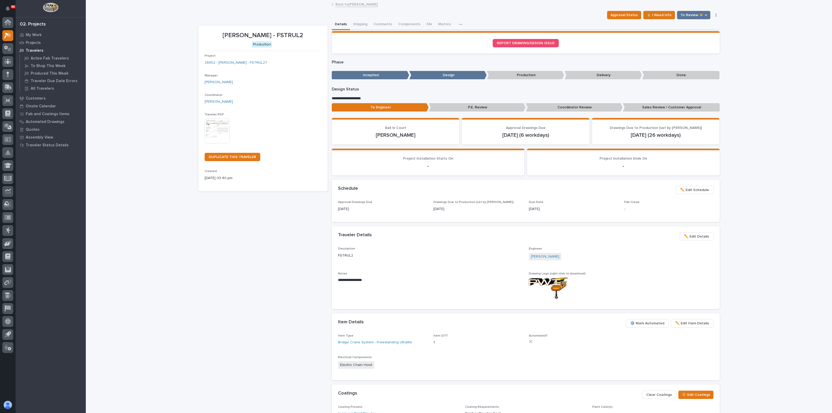
click at [208, 128] on img at bounding box center [217, 130] width 25 height 25
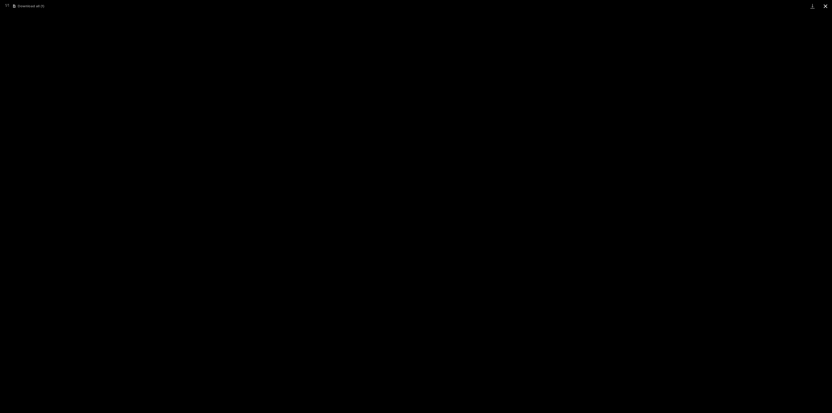
click at [825, 8] on button "Close gallery" at bounding box center [825, 6] width 13 height 12
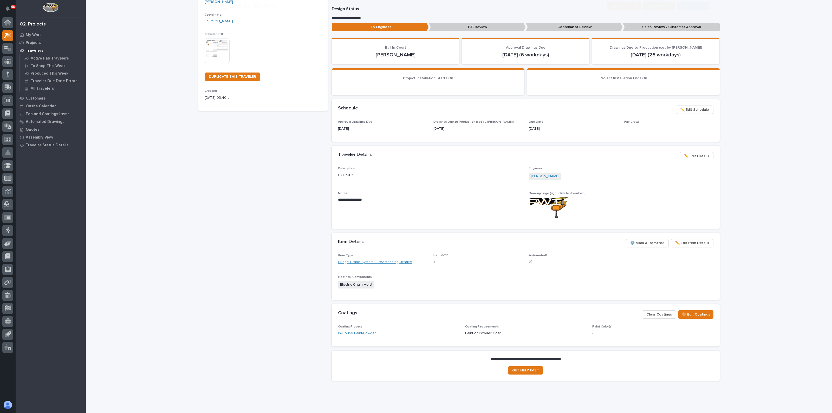
scroll to position [92, 0]
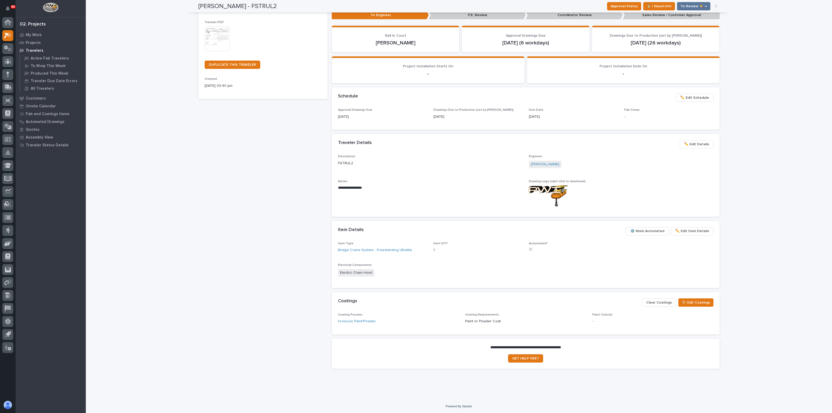
click at [646, 231] on span "⚙️ Mark Automated" at bounding box center [647, 231] width 34 height 6
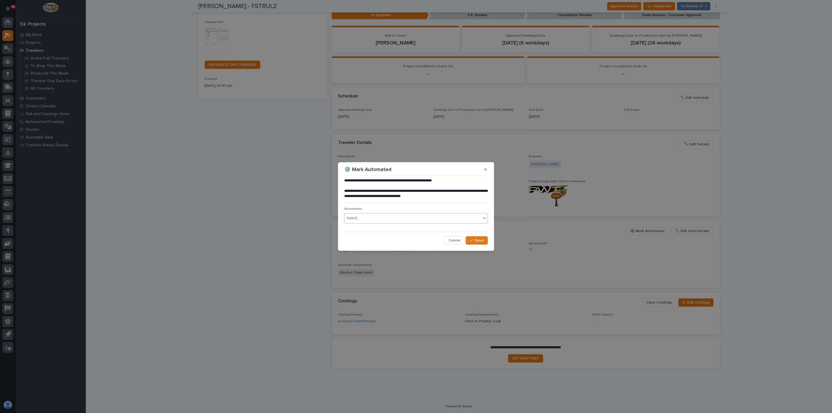
click at [392, 216] on div "Select..." at bounding box center [412, 218] width 136 height 9
type input "*****"
click at [243, 266] on div "**********" at bounding box center [416, 206] width 832 height 413
click at [487, 171] on button "button" at bounding box center [485, 169] width 9 height 8
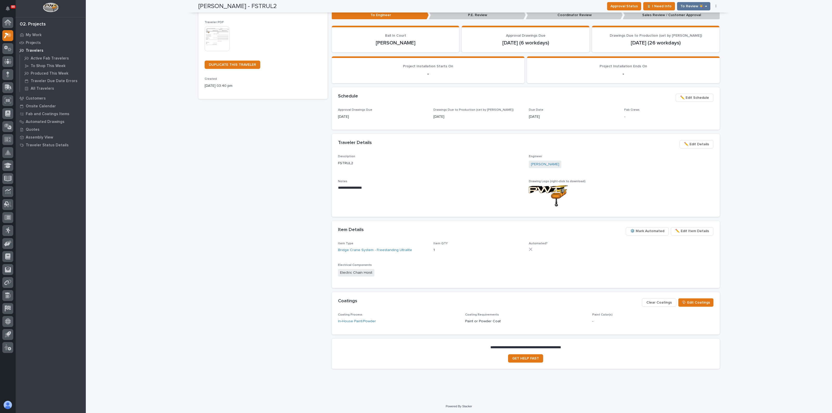
click at [659, 231] on span "⚙️ Mark Automated" at bounding box center [647, 231] width 34 height 6
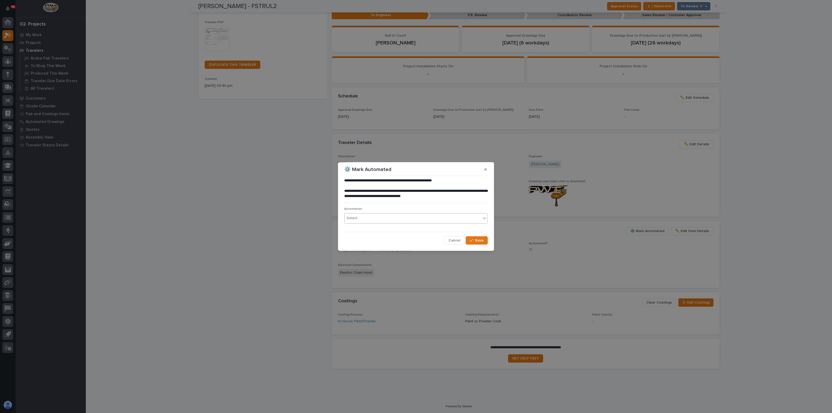
click at [374, 222] on div "Select..." at bounding box center [412, 218] width 136 height 9
type input "*****"
drag, startPoint x: 395, startPoint y: 167, endPoint x: 308, endPoint y: 174, distance: 87.4
click at [211, 178] on div "**********" at bounding box center [416, 206] width 832 height 413
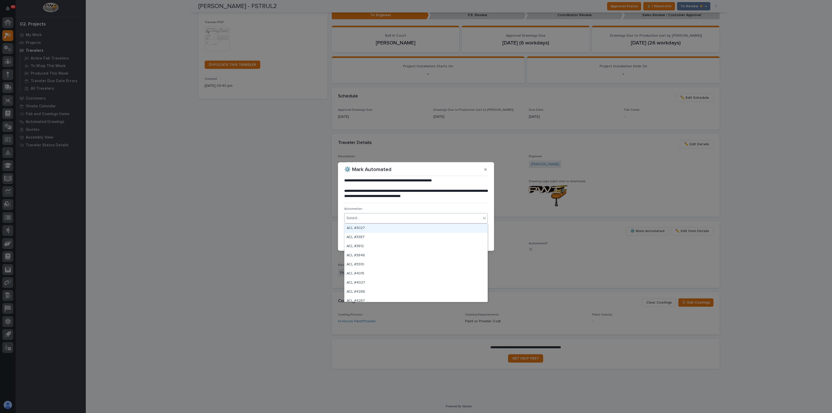
click at [394, 216] on div "Select..." at bounding box center [412, 218] width 136 height 9
type input "**"
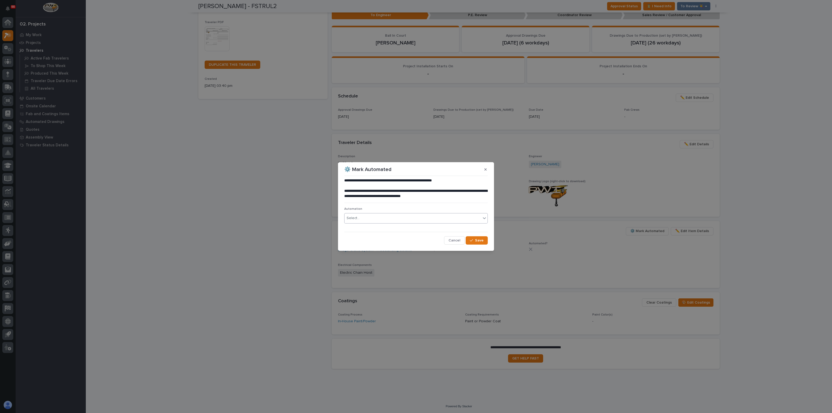
drag, startPoint x: 360, startPoint y: 217, endPoint x: 347, endPoint y: 215, distance: 12.8
click at [347, 215] on div "Select..." at bounding box center [412, 218] width 136 height 9
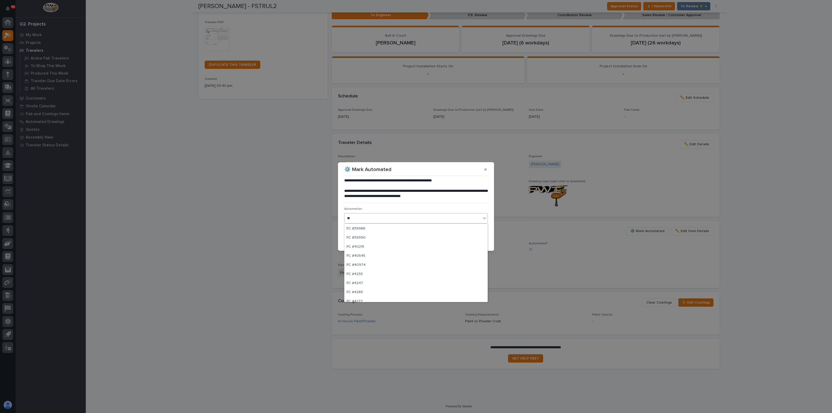
scroll to position [3698, 0]
type input "**"
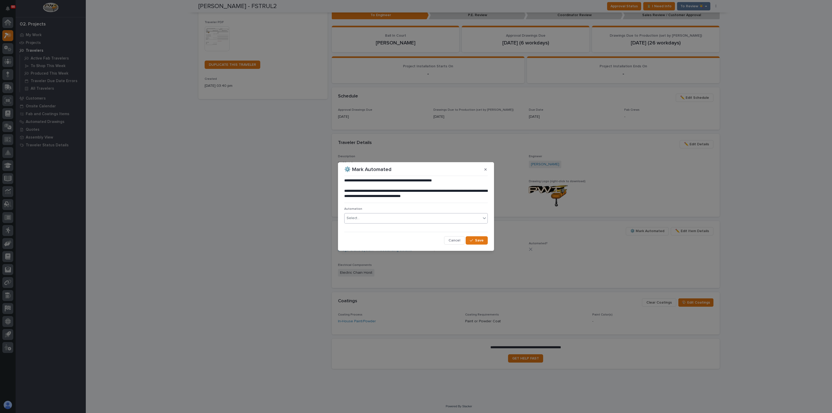
click at [385, 221] on div "Select..." at bounding box center [412, 218] width 136 height 9
type input "****"
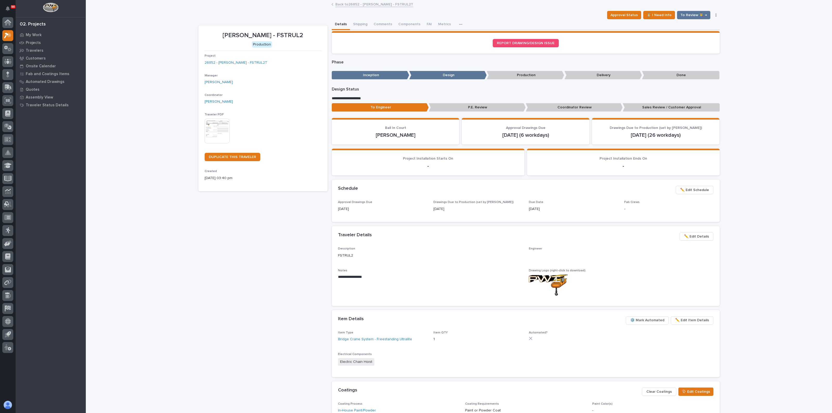
click at [645, 322] on span "⚙️ Mark Automated" at bounding box center [647, 320] width 34 height 6
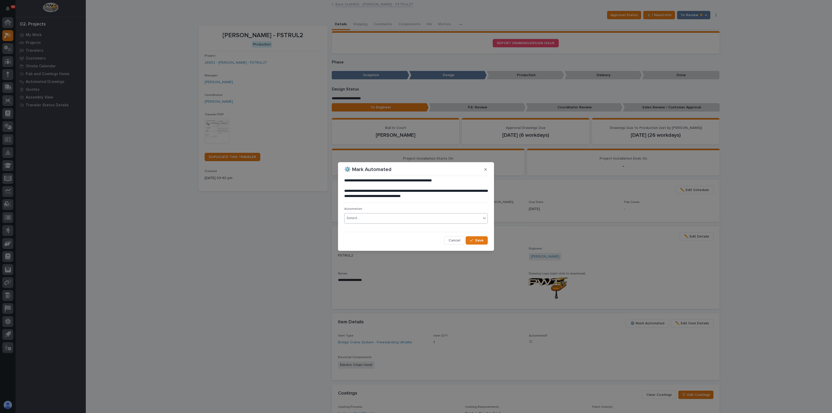
click at [380, 223] on div "Select..." at bounding box center [415, 218] width 143 height 10
type input "*****"
click at [453, 240] on span "Cancel" at bounding box center [454, 240] width 12 height 5
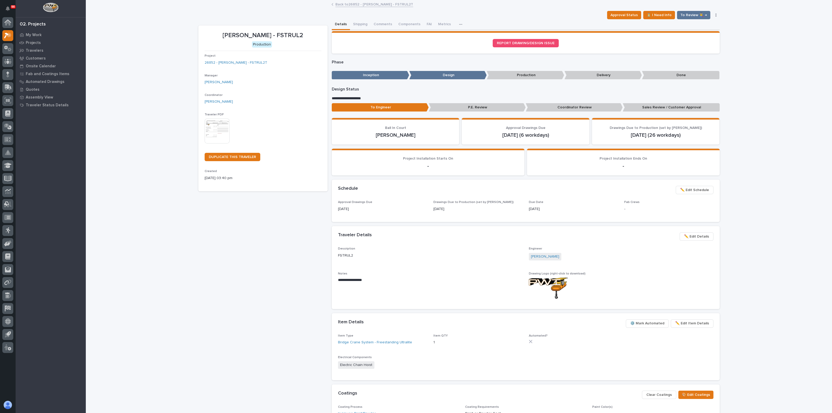
click at [640, 324] on span "⚙️ Mark Automated" at bounding box center [647, 323] width 34 height 6
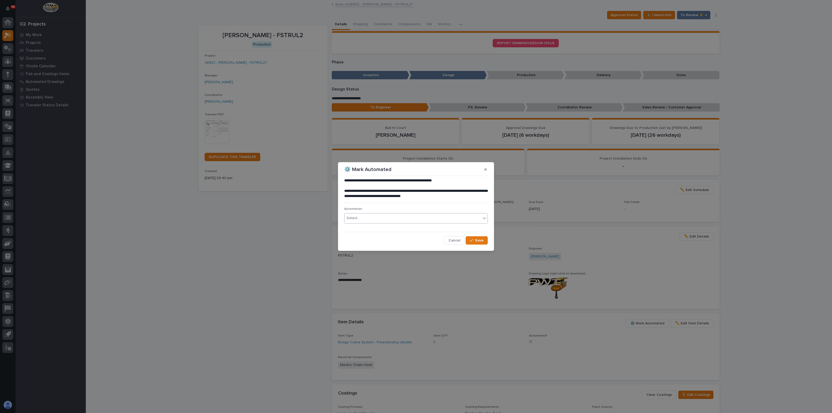
click at [396, 218] on div "Select..." at bounding box center [412, 218] width 136 height 9
type input "*****"
click at [257, 245] on div "**********" at bounding box center [416, 206] width 832 height 413
click at [396, 216] on div "Select..." at bounding box center [412, 218] width 136 height 9
type input "*****"
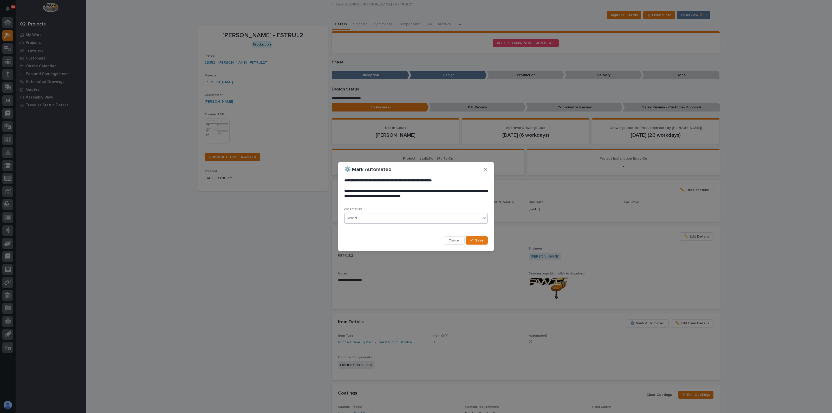
click at [354, 220] on div "Select..." at bounding box center [352, 217] width 13 height 5
type input "*****"
click at [416, 272] on div "**********" at bounding box center [416, 206] width 832 height 413
